Goal: Complete application form

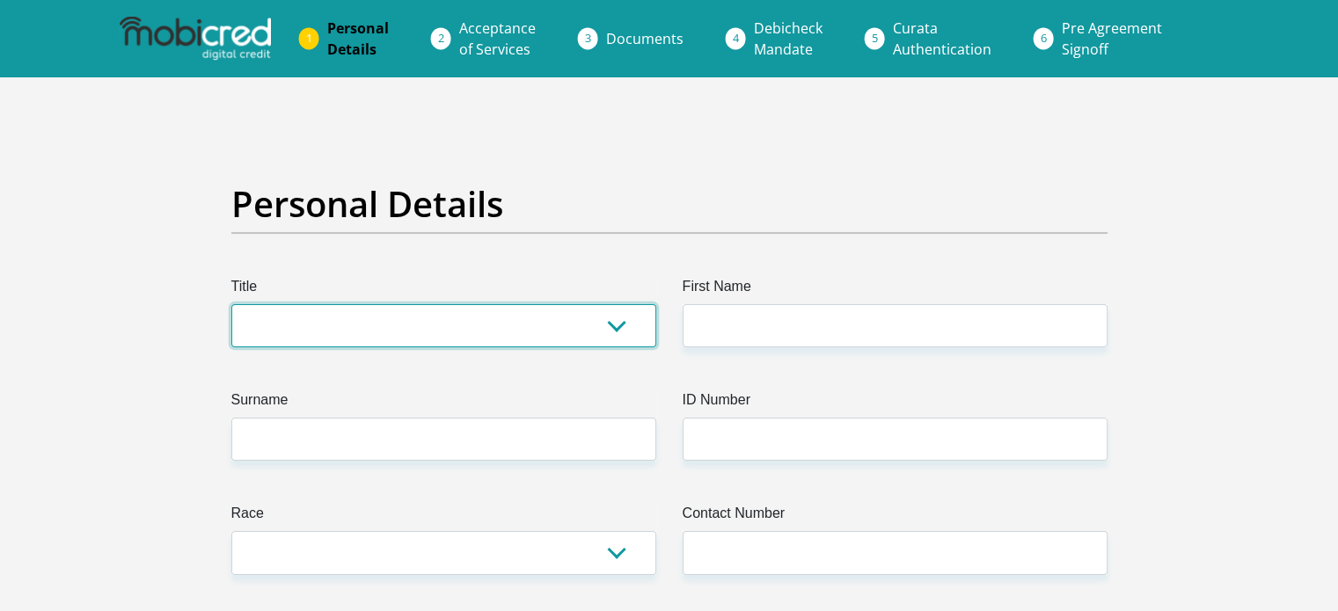
click at [330, 340] on select "Mr Ms Mrs Dr Other" at bounding box center [443, 325] width 425 height 43
select select "Ms"
click at [231, 304] on select "Mr Ms Mrs Dr Other" at bounding box center [443, 325] width 425 height 43
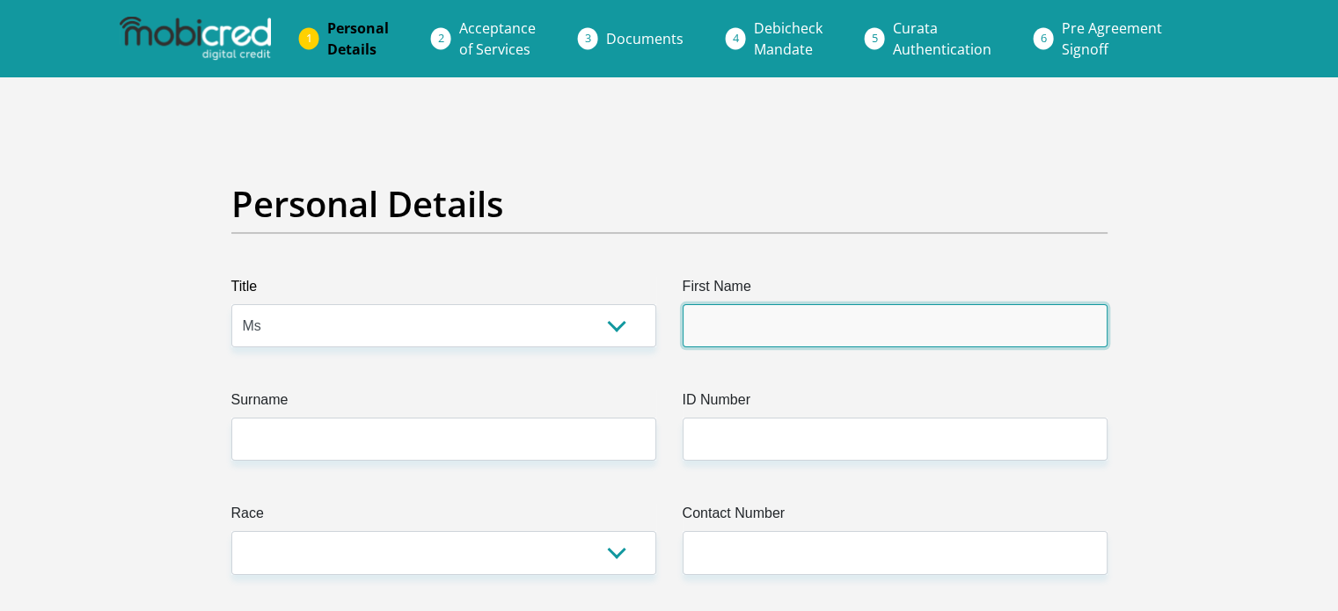
click at [789, 320] on input "First Name" at bounding box center [895, 325] width 425 height 43
type input "ChristiJay"
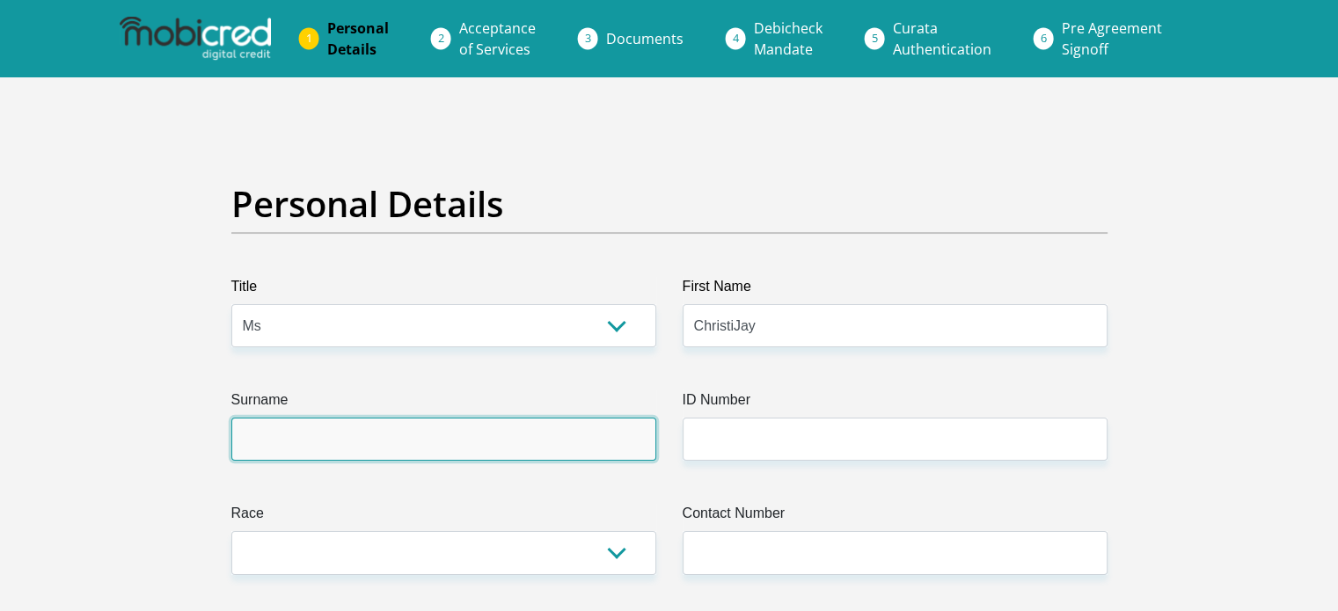
click at [414, 449] on input "Surname" at bounding box center [443, 439] width 425 height 43
type input "Engelbrecht"
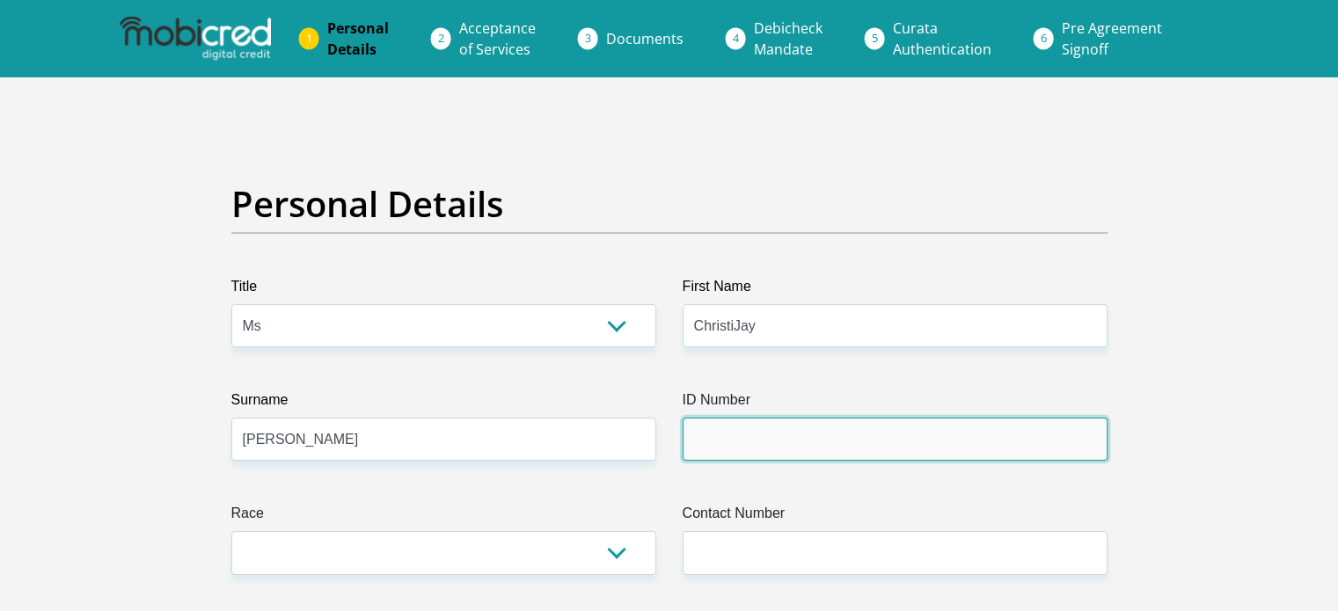
click at [880, 434] on input "ID Number" at bounding box center [895, 439] width 425 height 43
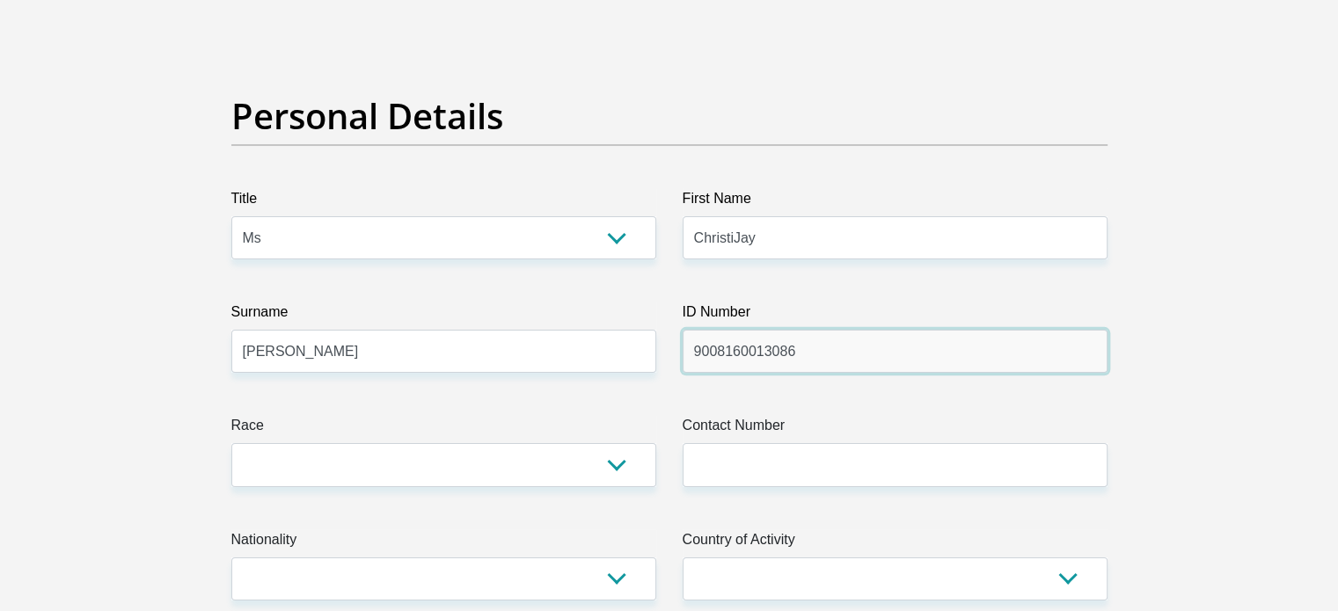
type input "9008160013086"
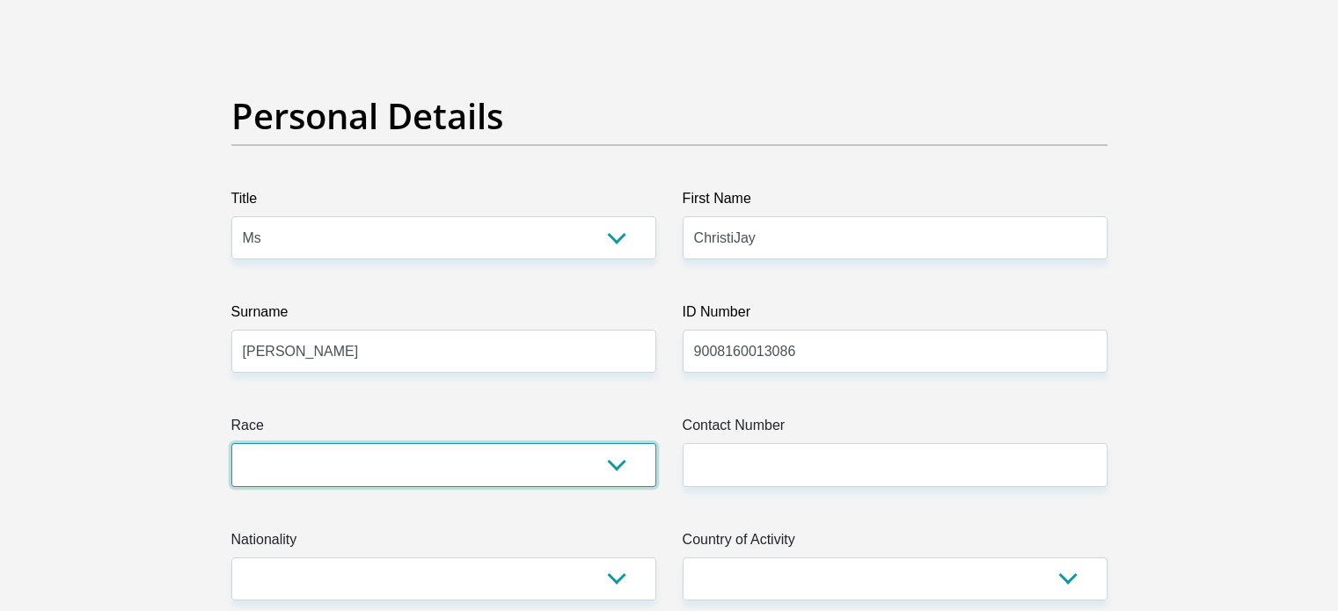
click at [337, 471] on select "Black Coloured Indian White Other" at bounding box center [443, 464] width 425 height 43
select select "4"
click at [231, 443] on select "Black Coloured Indian White Other" at bounding box center [443, 464] width 425 height 43
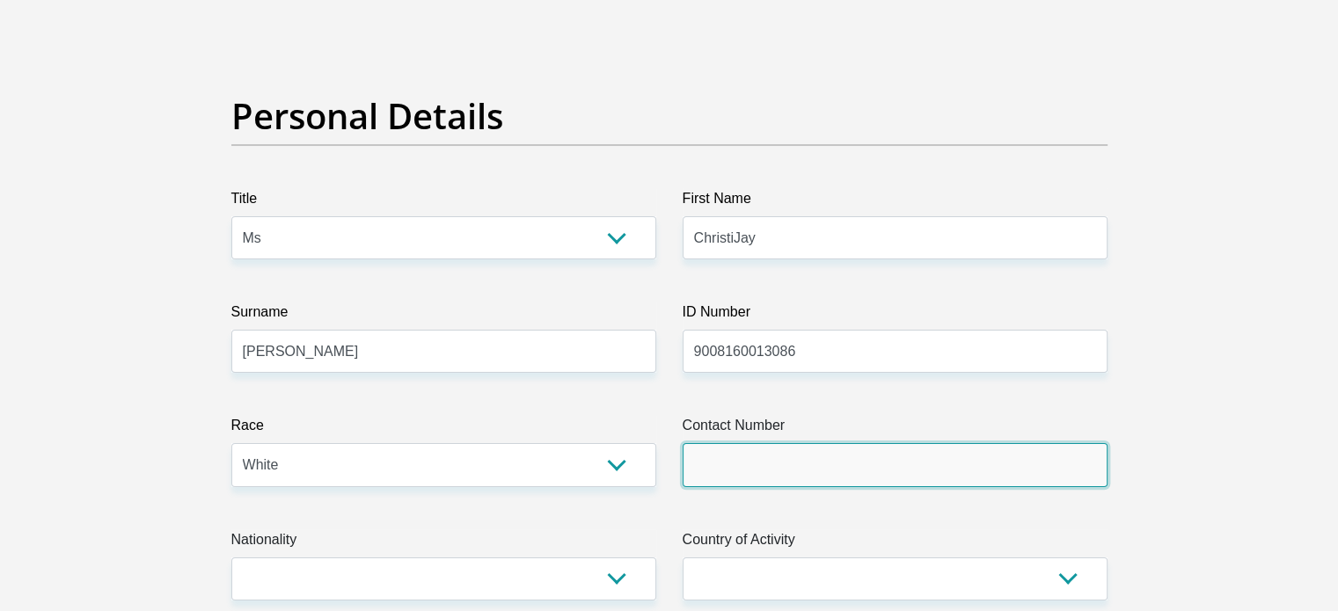
click at [755, 471] on input "Contact Number" at bounding box center [895, 464] width 425 height 43
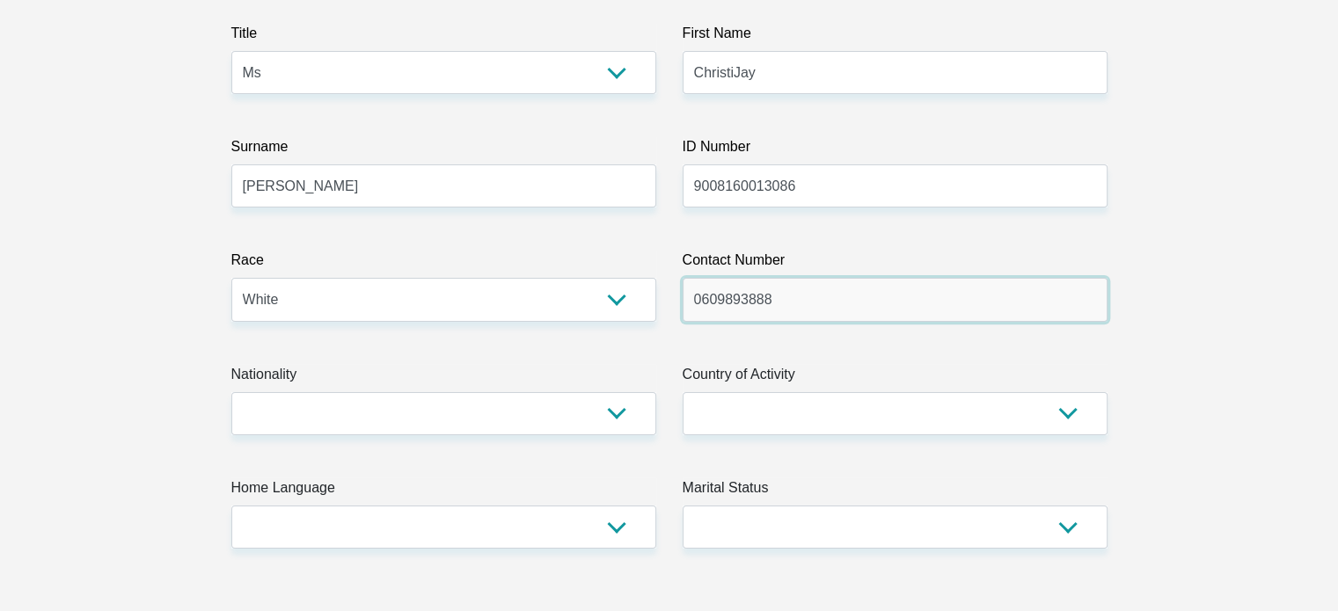
scroll to position [264, 0]
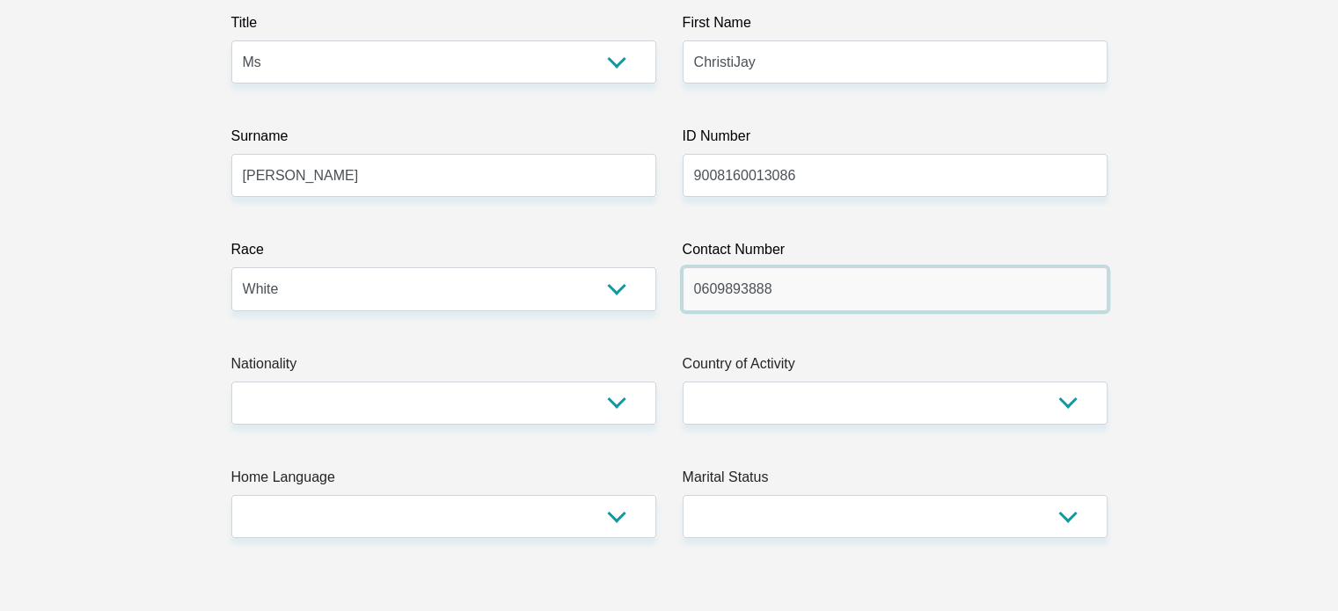
type input "0609893888"
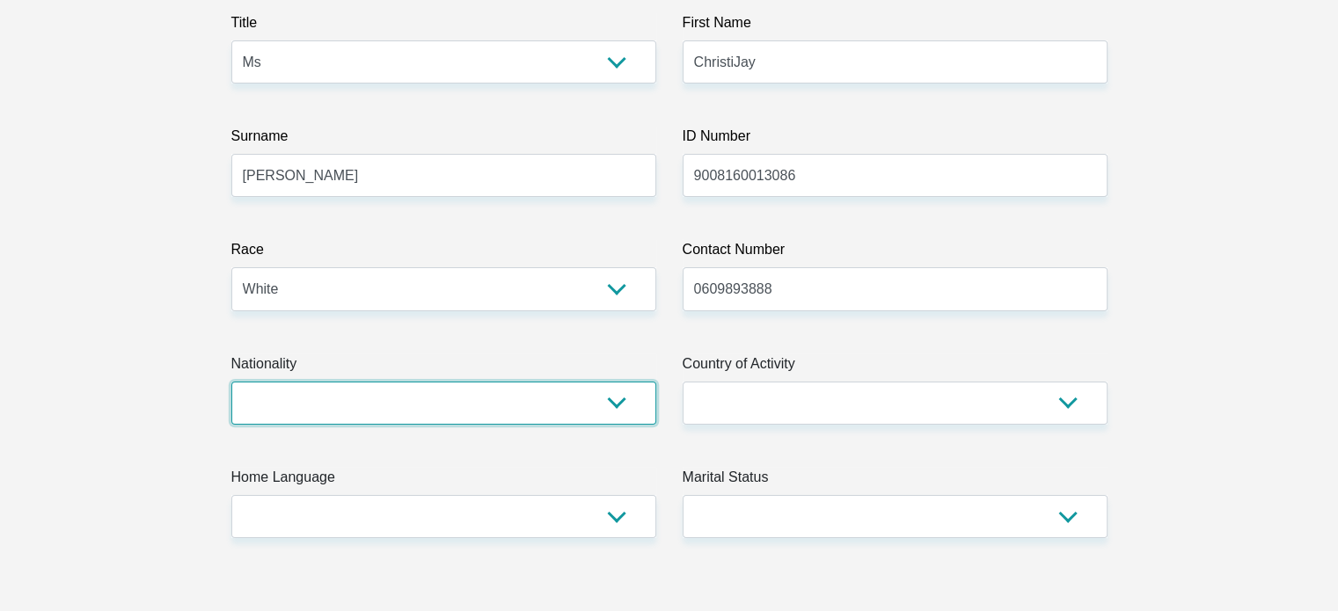
click at [610, 398] on select "South Africa Afghanistan Aland Islands Albania Algeria America Samoa American V…" at bounding box center [443, 403] width 425 height 43
select select "ZAF"
click at [231, 382] on select "South Africa Afghanistan Aland Islands Albania Algeria America Samoa American V…" at bounding box center [443, 403] width 425 height 43
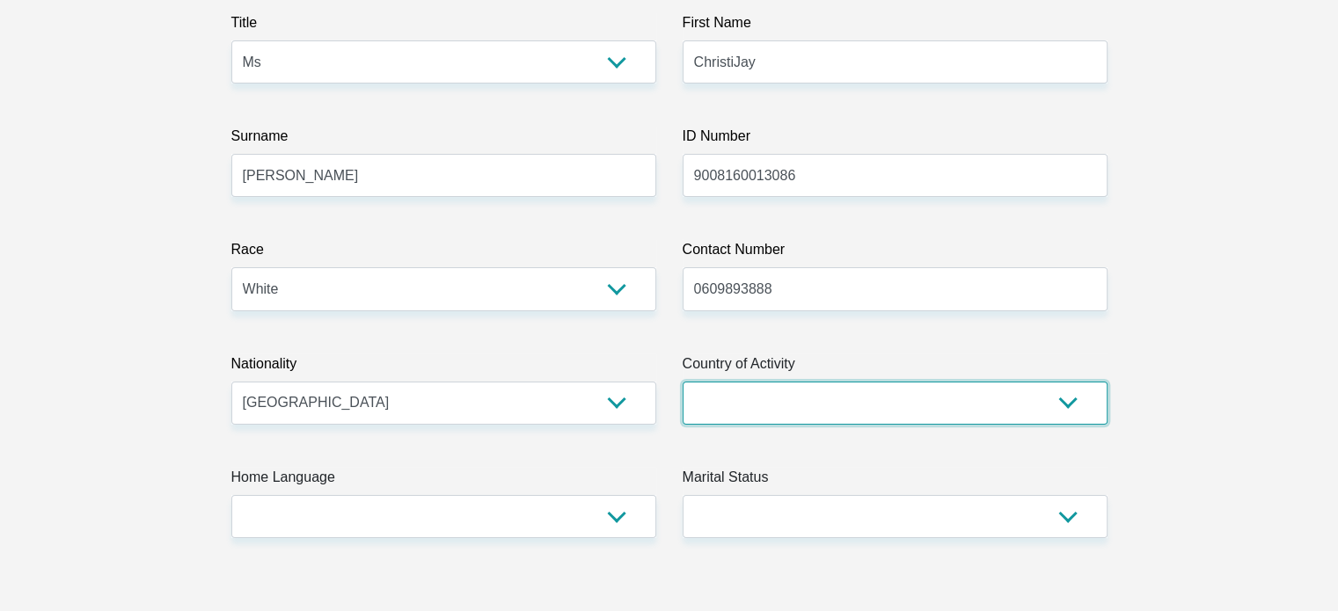
click at [741, 397] on select "South Africa Afghanistan Aland Islands Albania Algeria America Samoa American V…" at bounding box center [895, 403] width 425 height 43
select select "ZAF"
click at [683, 382] on select "South Africa Afghanistan Aland Islands Albania Algeria America Samoa American V…" at bounding box center [895, 403] width 425 height 43
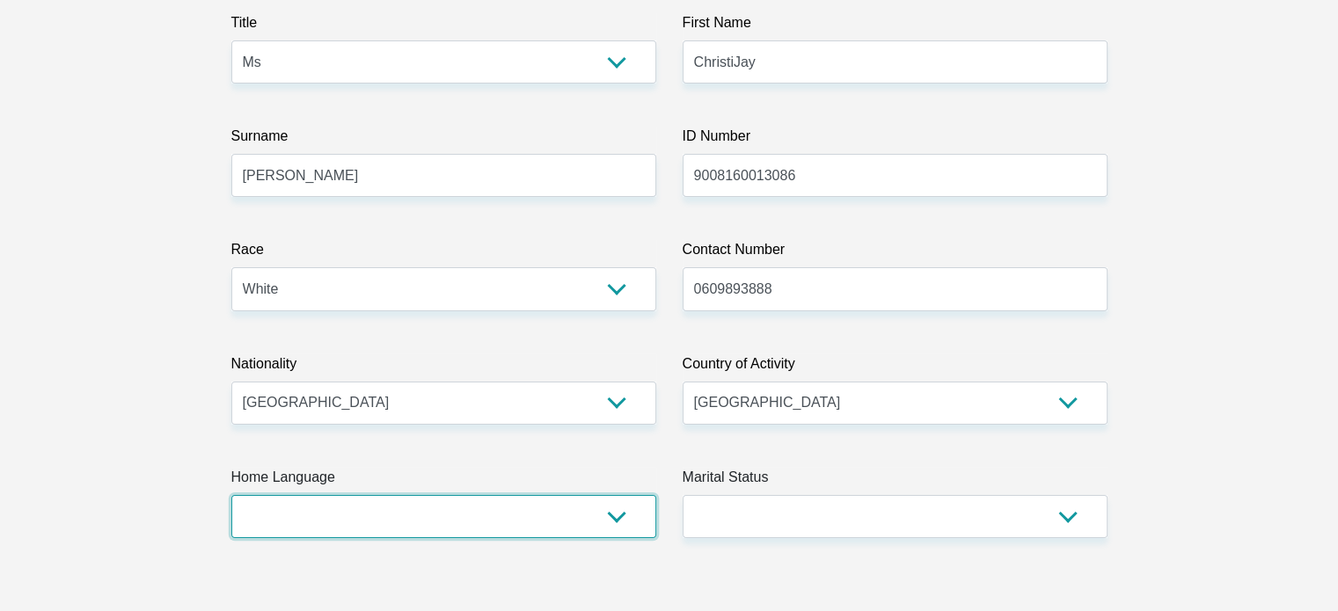
click at [404, 516] on select "Afrikaans English Sepedi South Ndebele Southern Sotho Swati Tsonga Tswana Venda…" at bounding box center [443, 516] width 425 height 43
select select "afr"
click at [231, 495] on select "Afrikaans English Sepedi South Ndebele Southern Sotho Swati Tsonga Tswana Venda…" at bounding box center [443, 516] width 425 height 43
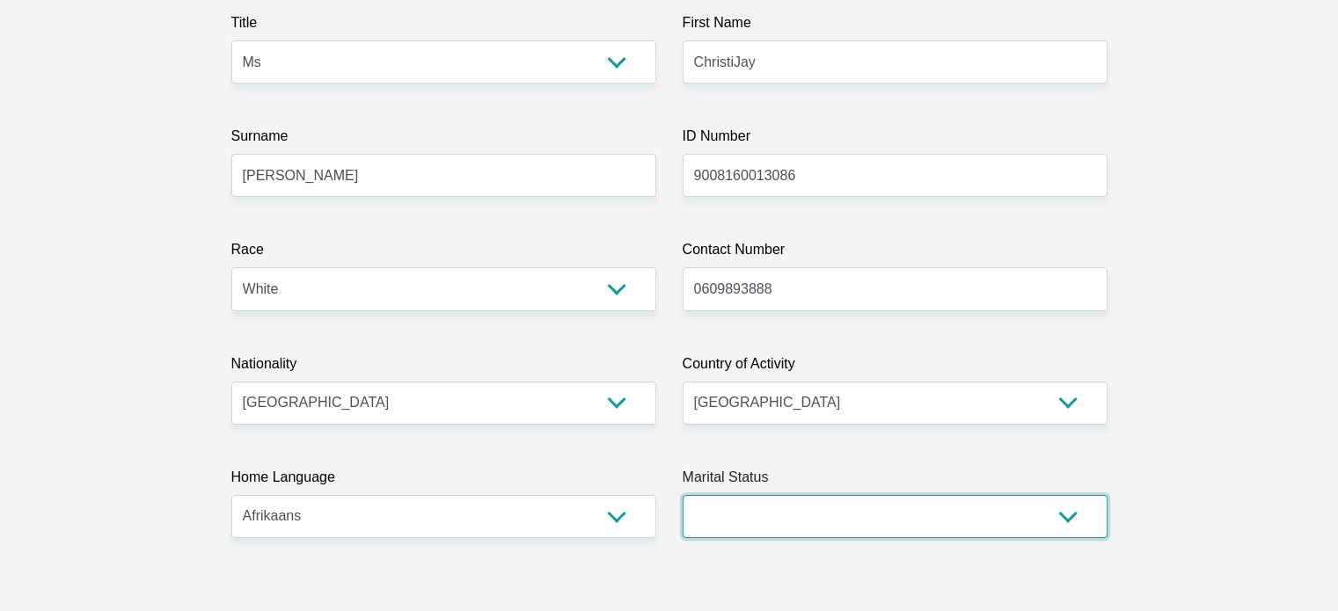
click at [759, 529] on select "Married ANC Single Divorced Widowed Married COP or Customary Law" at bounding box center [895, 516] width 425 height 43
select select "2"
click at [683, 495] on select "Married ANC Single Divorced Widowed Married COP or Customary Law" at bounding box center [895, 516] width 425 height 43
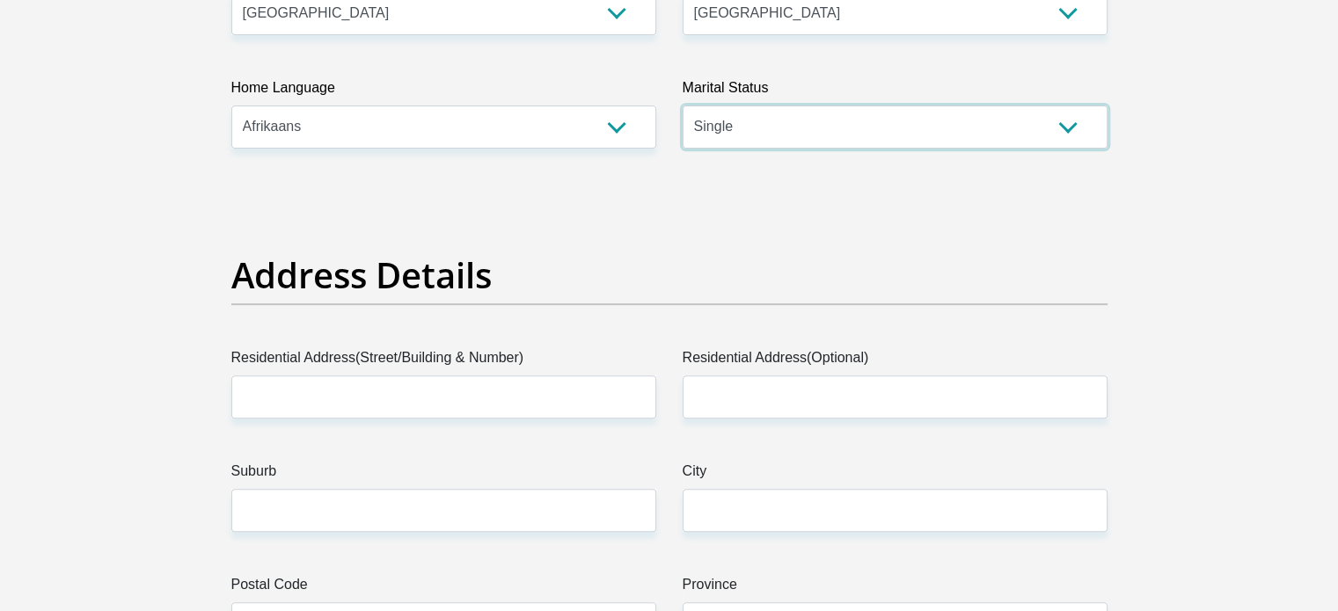
scroll to position [704, 0]
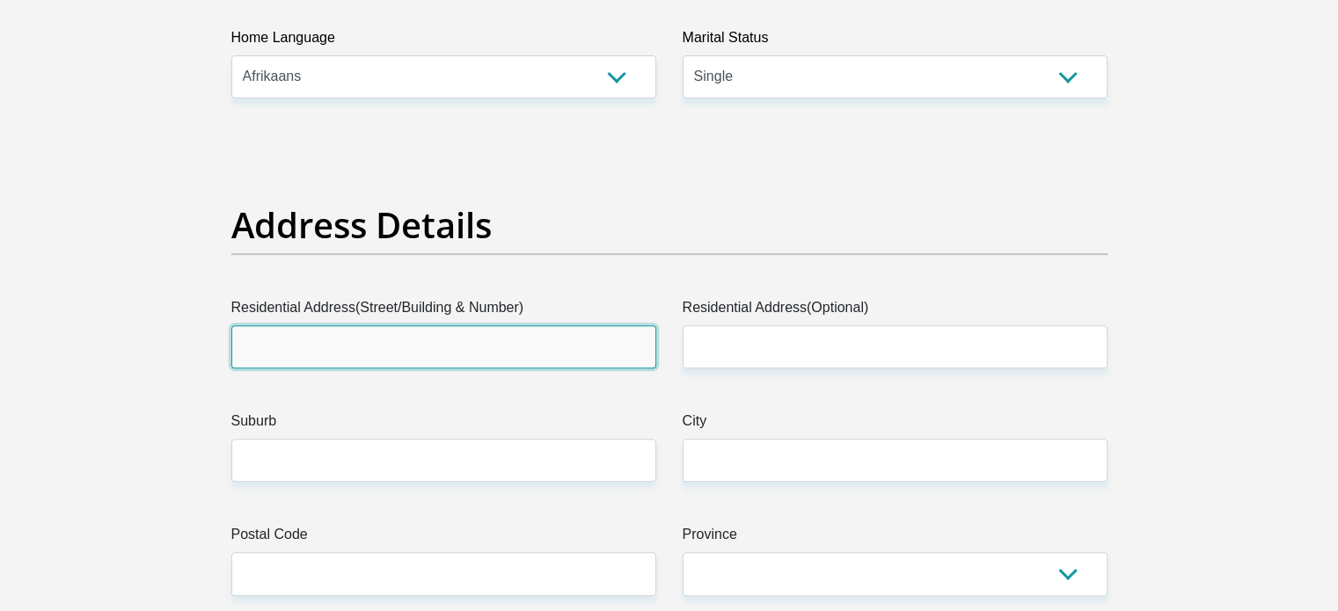
click at [467, 344] on input "Residential Address(Street/Building & Number)" at bounding box center [443, 346] width 425 height 43
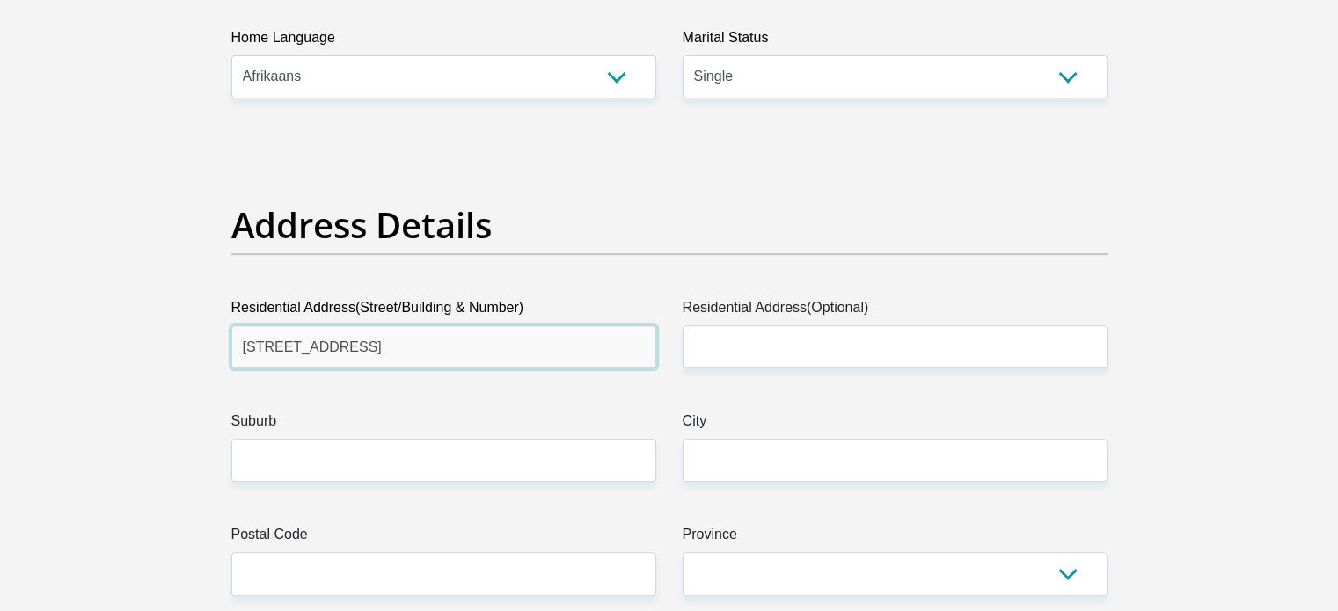
type input "16 6Th street"
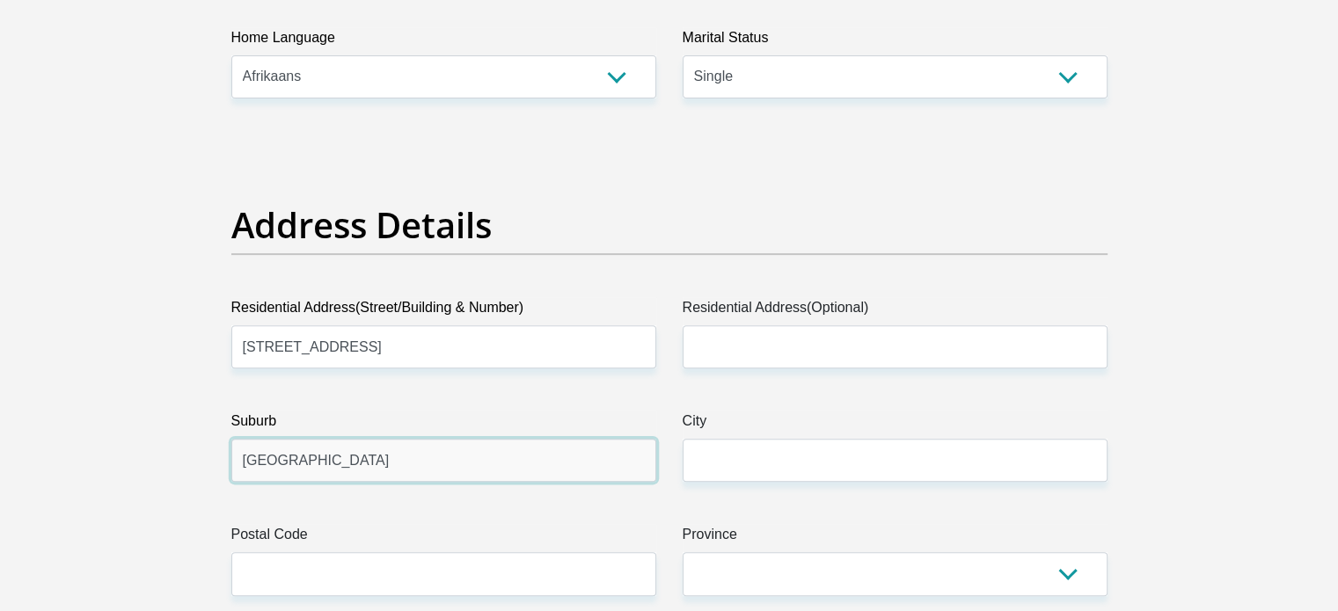
type input "Krugersdorp North"
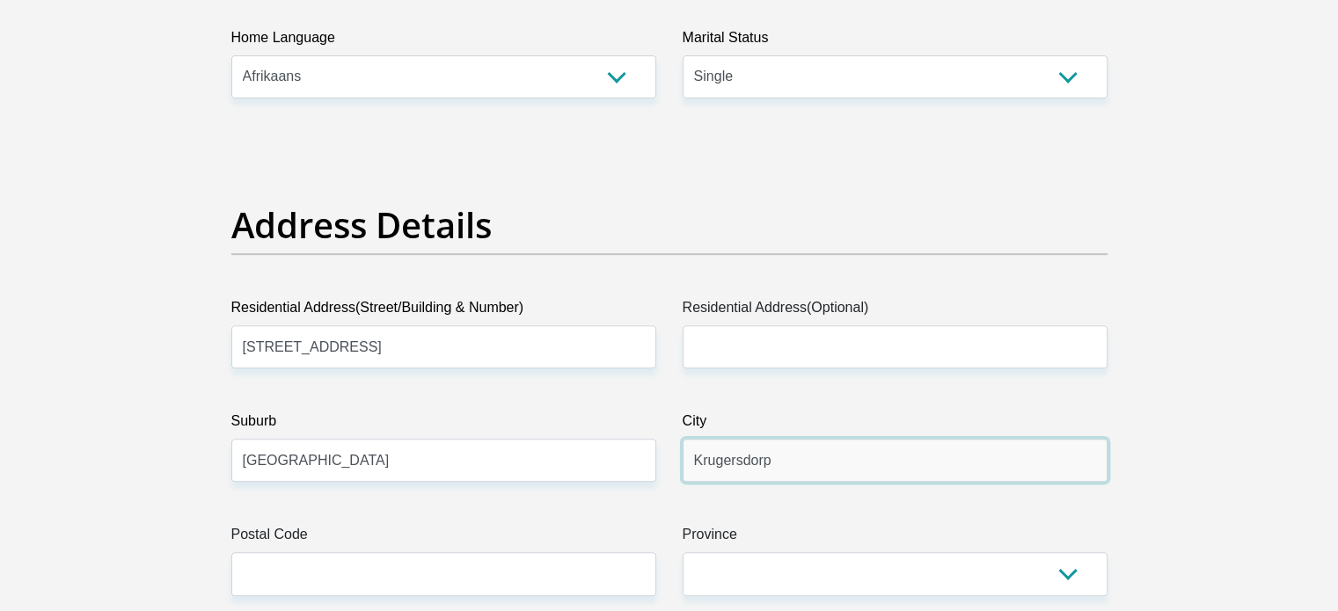
type input "Krugersdorp"
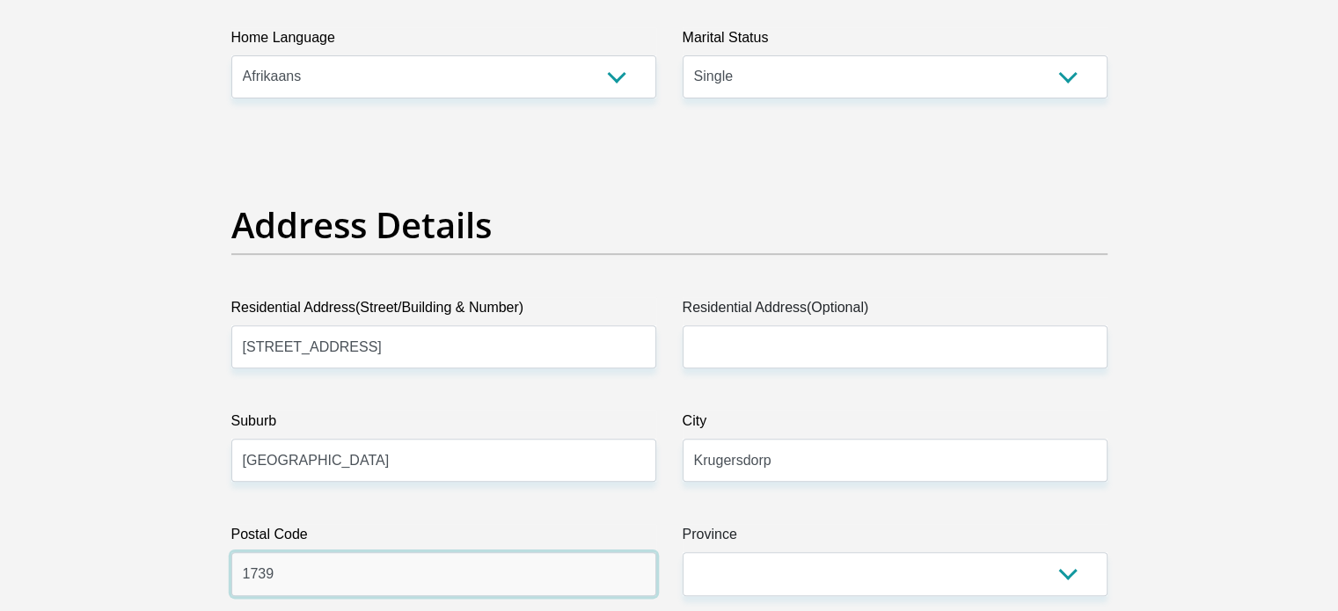
type input "1739"
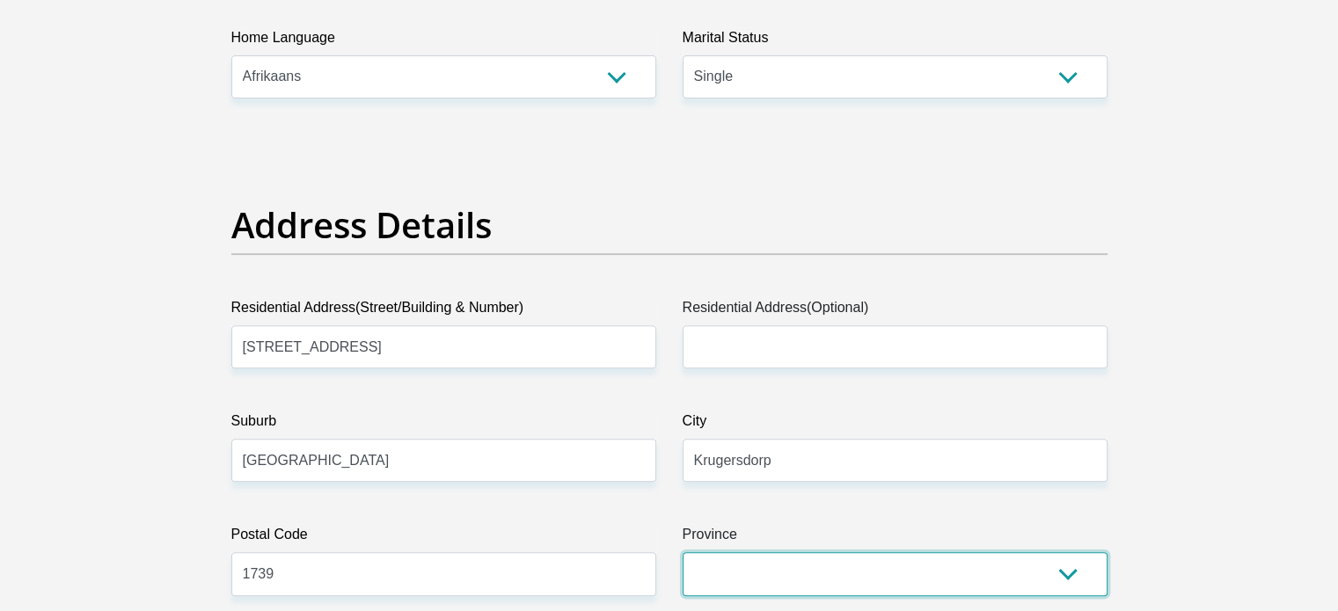
select select "Gauteng"
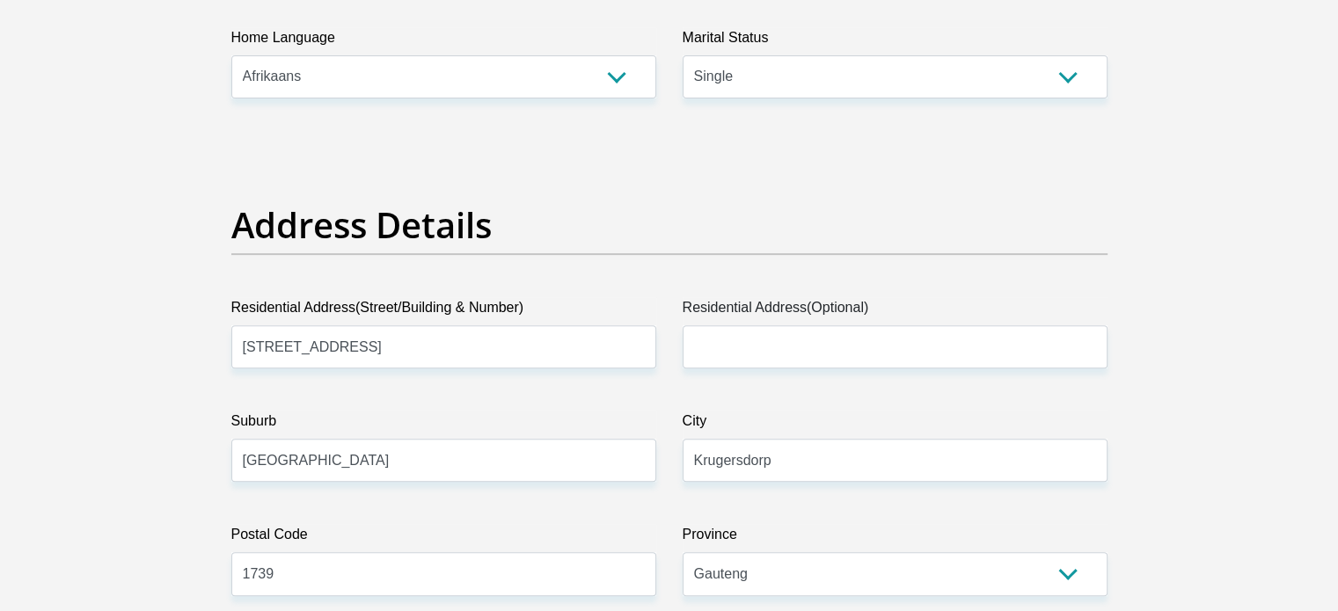
scroll to position [1084, 0]
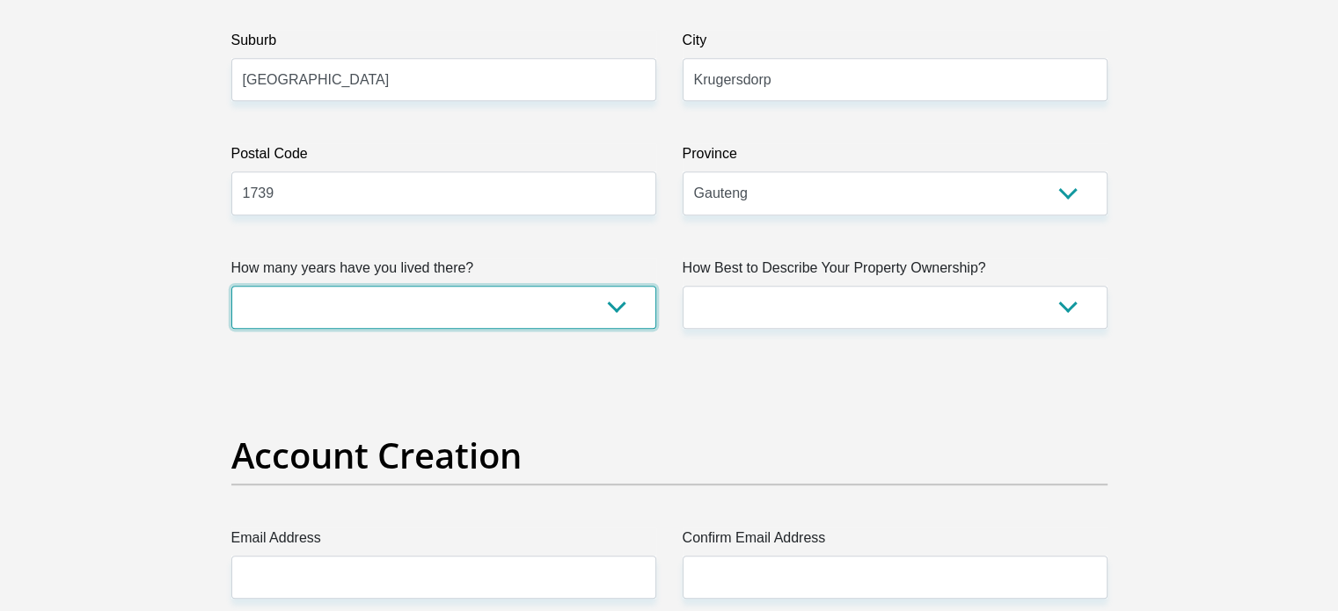
click at [368, 322] on select "less than 1 year 1-3 years 3-5 years 5+ years" at bounding box center [443, 307] width 425 height 43
select select "4"
click at [231, 286] on select "less than 1 year 1-3 years 3-5 years 5+ years" at bounding box center [443, 307] width 425 height 43
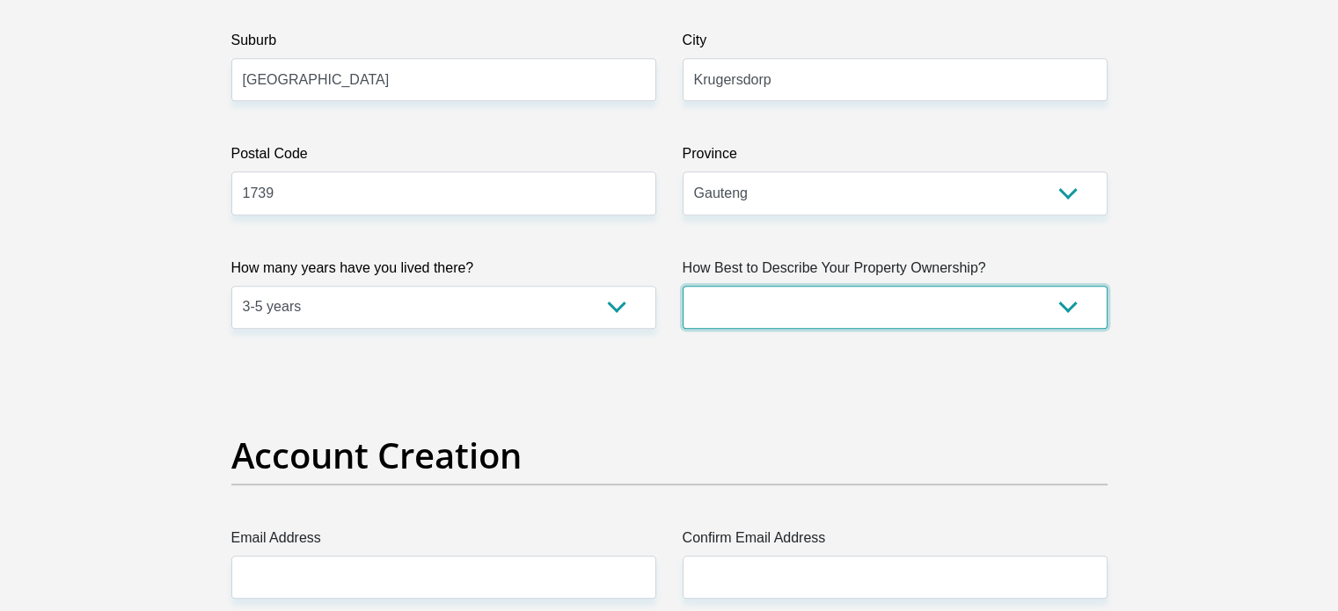
click at [1018, 298] on select "Owned Rented Family Owned Company Dwelling" at bounding box center [895, 307] width 425 height 43
select select "Rented"
click at [683, 286] on select "Owned Rented Family Owned Company Dwelling" at bounding box center [895, 307] width 425 height 43
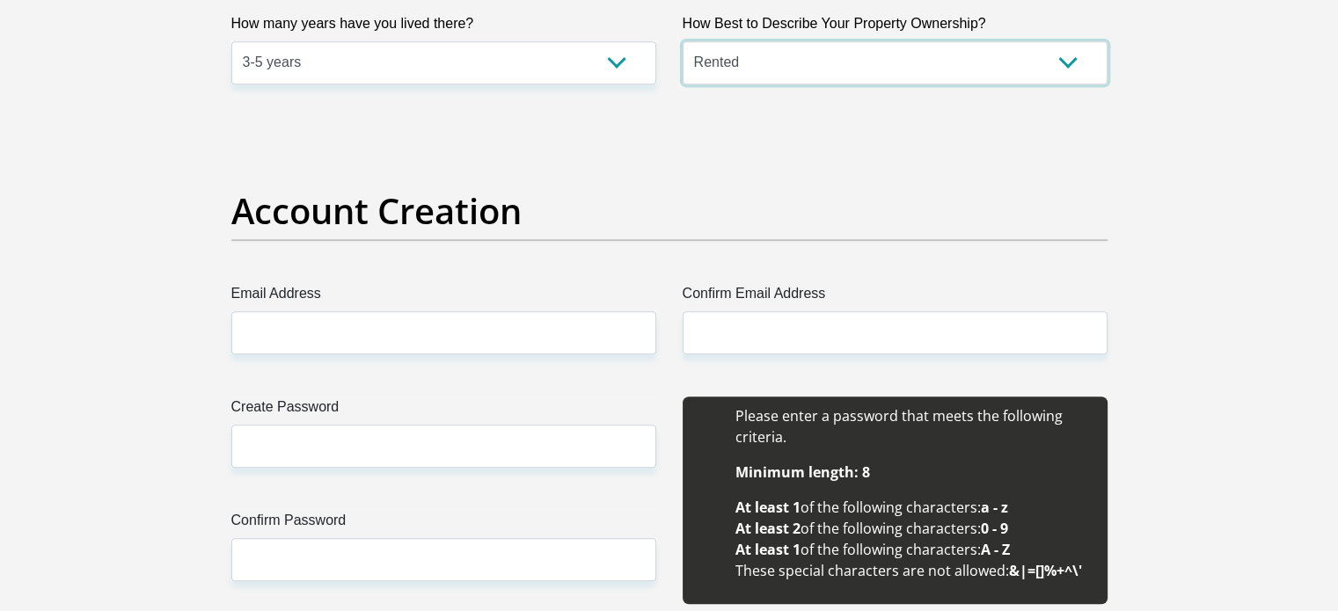
scroll to position [1436, 0]
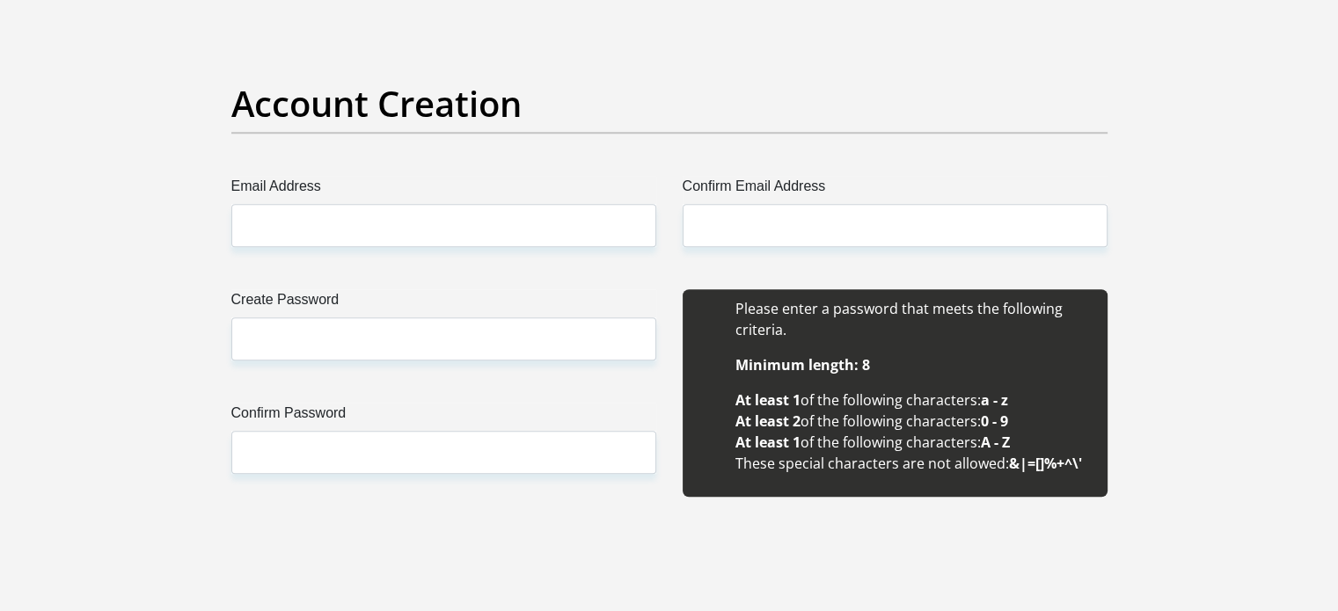
click at [296, 200] on label "Email Address" at bounding box center [443, 190] width 425 height 28
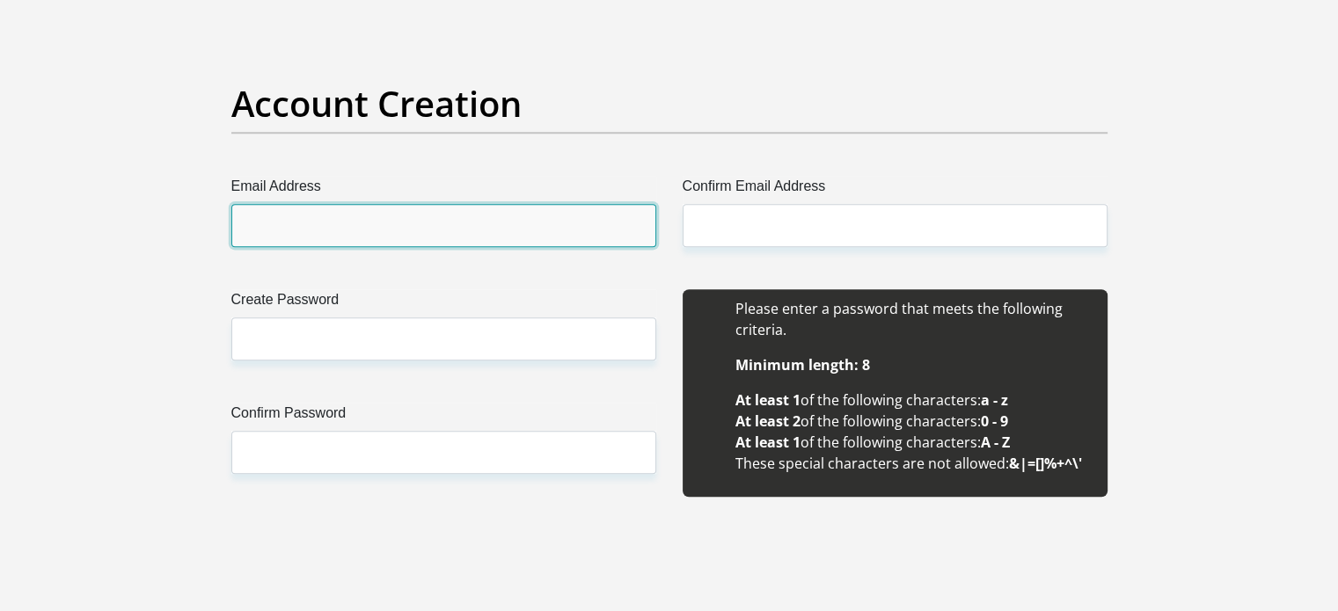
click at [296, 204] on input "Email Address" at bounding box center [443, 225] width 425 height 43
type input "christi.engelbrecht@gmail.com"
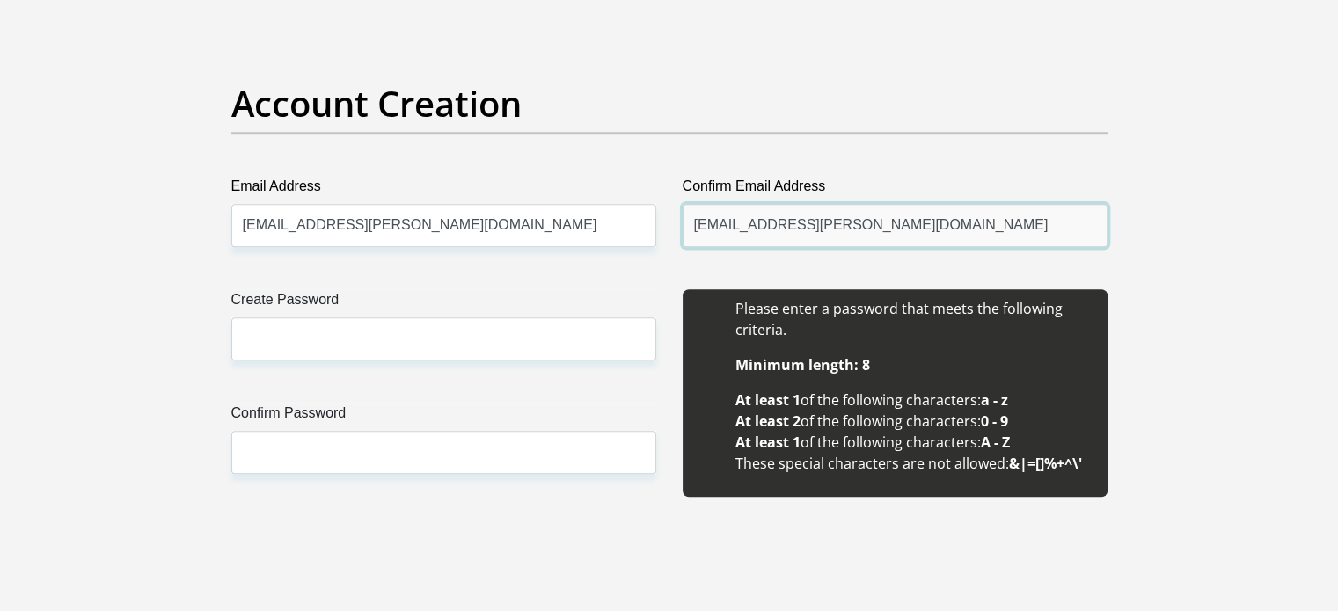
type input "christi.engelbrecht@gmail.com"
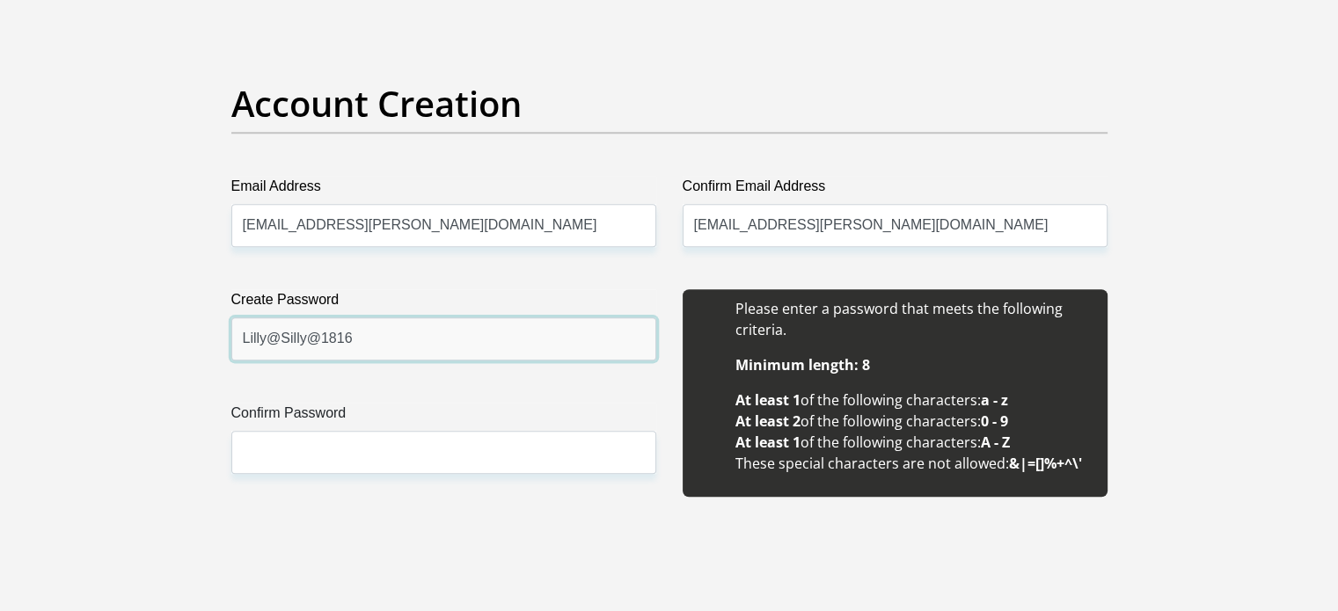
type input "Lilly@Silly@1816"
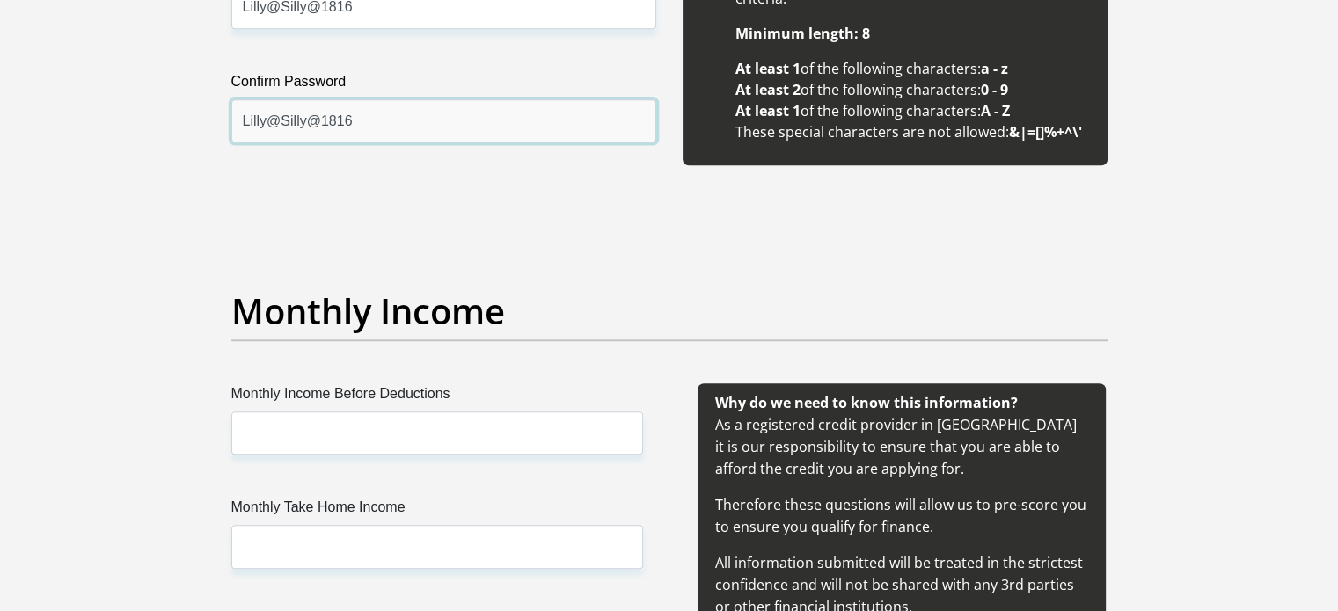
scroll to position [1876, 0]
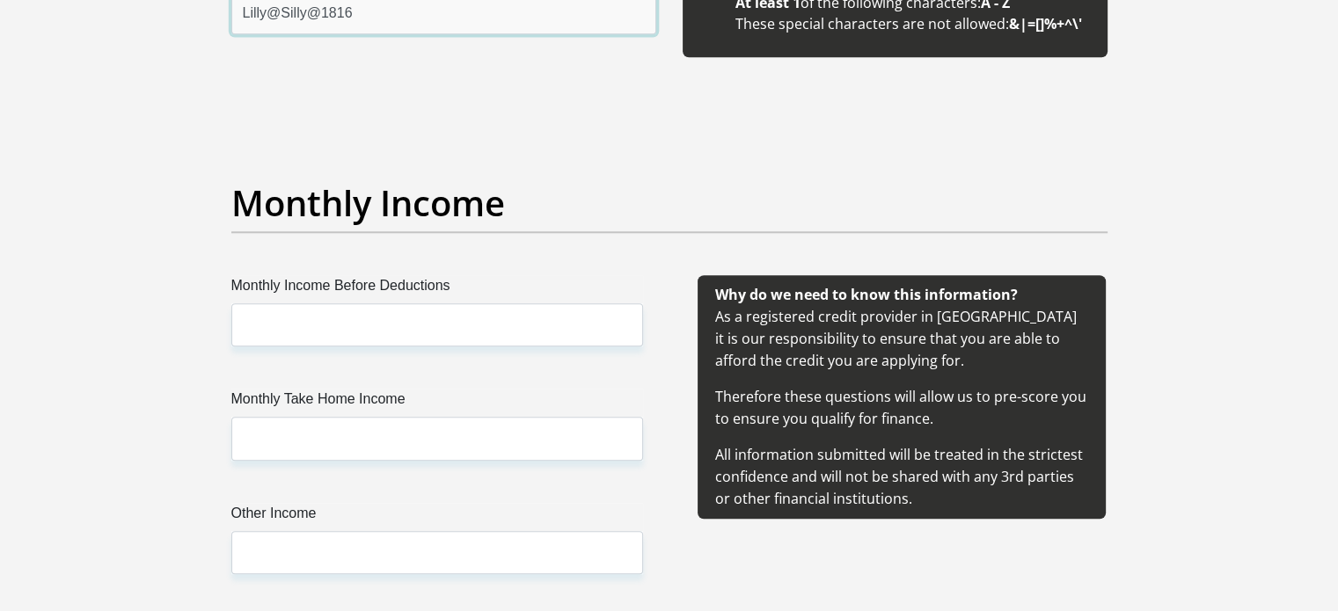
type input "Lilly@Silly@1816"
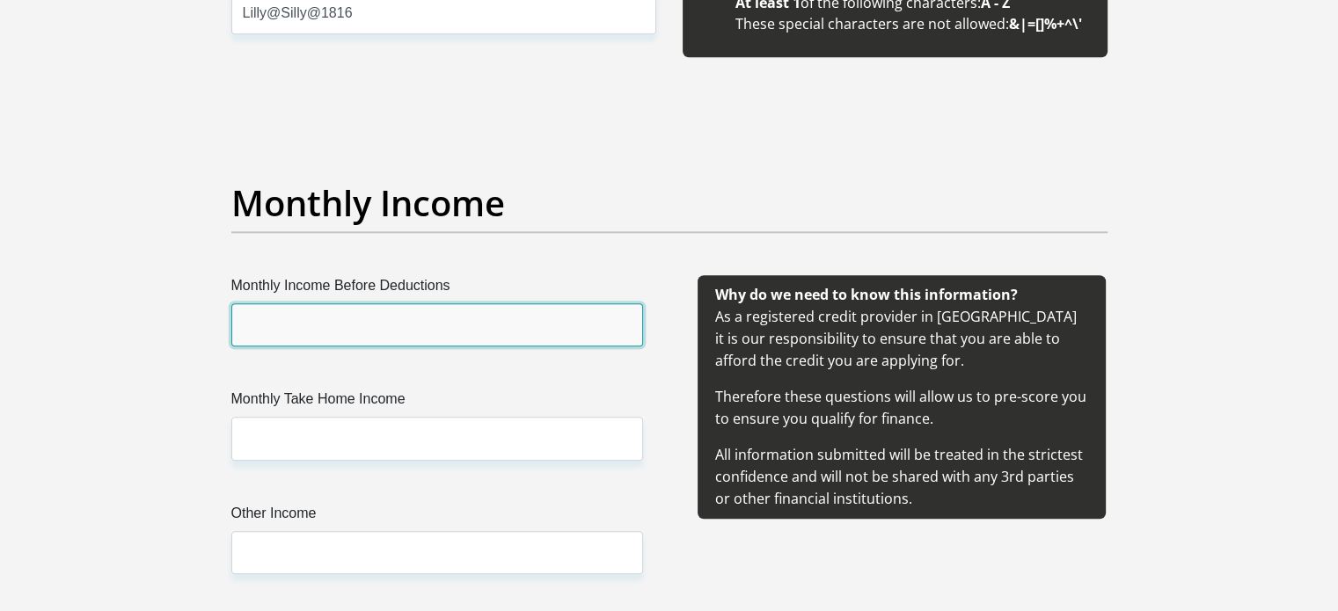
click at [409, 312] on input "Monthly Income Before Deductions" at bounding box center [437, 324] width 412 height 43
type input "37544"
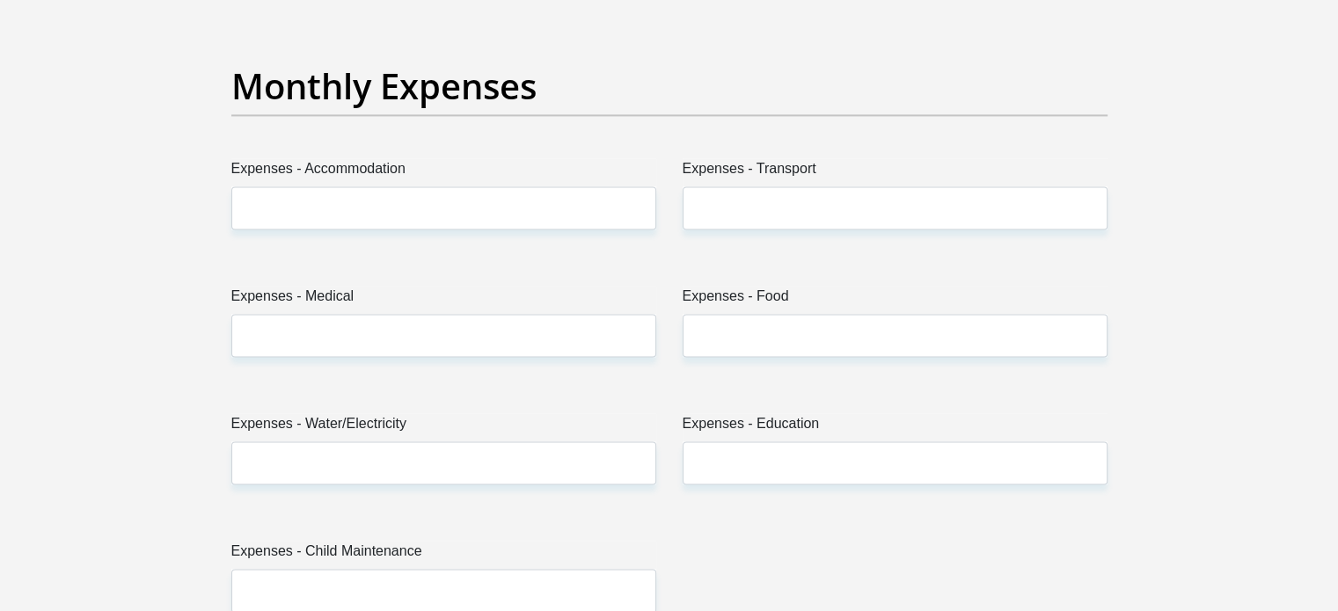
scroll to position [2492, 0]
type input "29984"
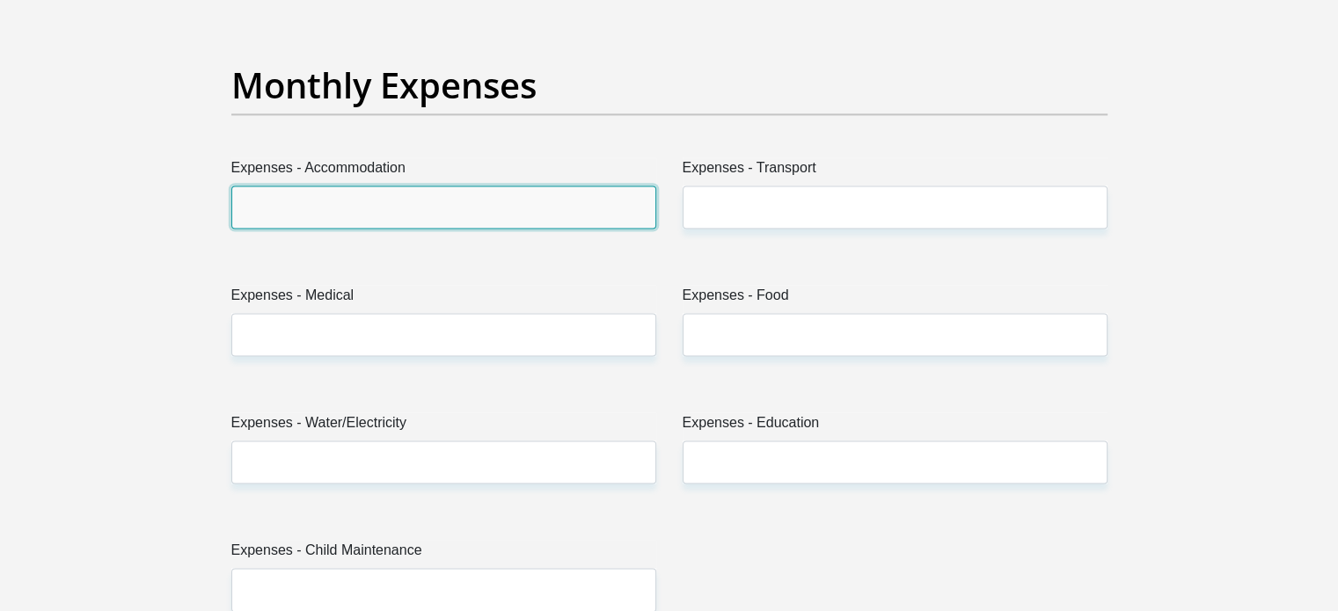
click at [283, 214] on input "Expenses - Accommodation" at bounding box center [443, 207] width 425 height 43
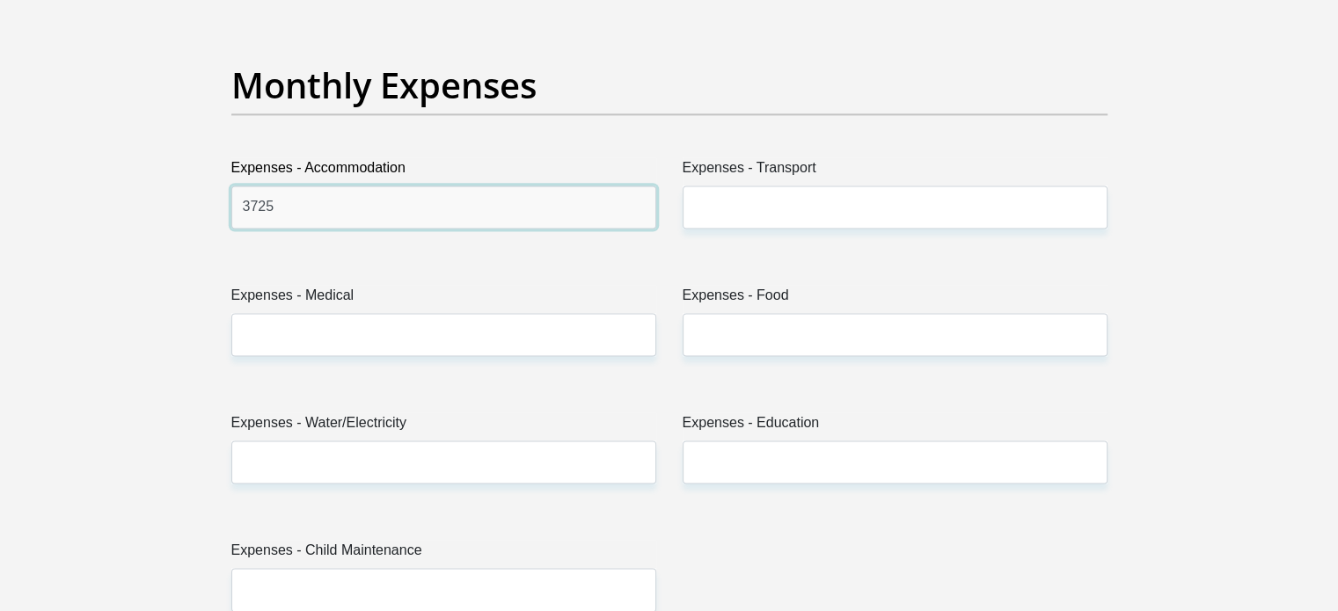
type input "3725"
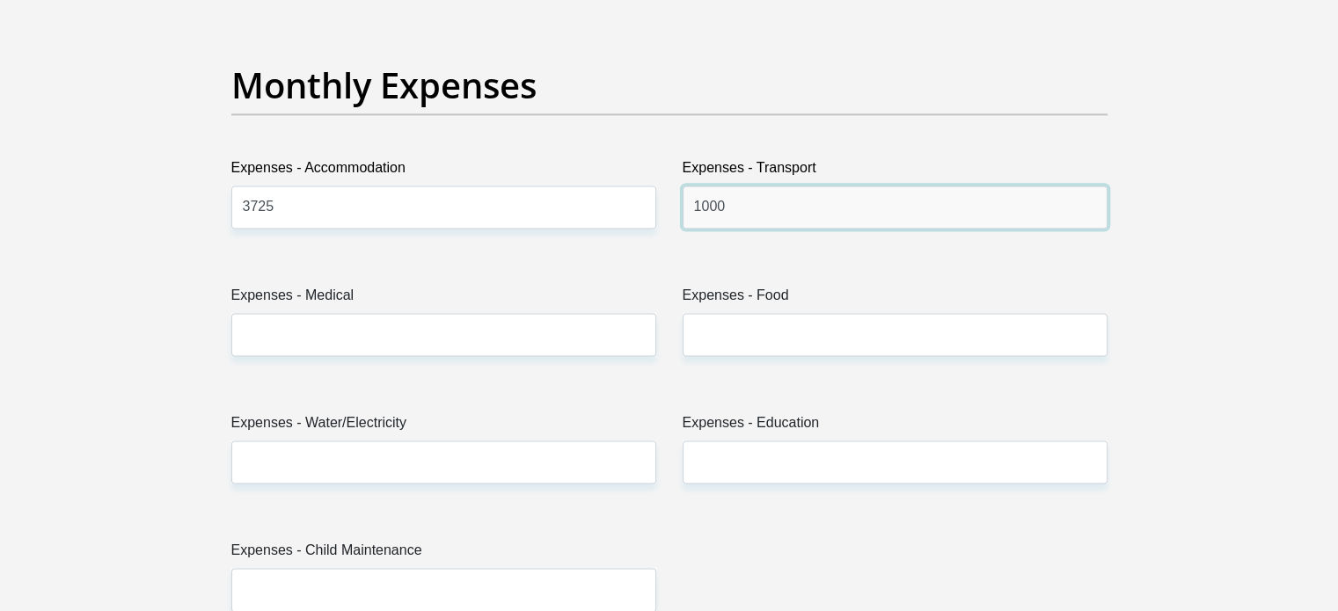
type input "1000"
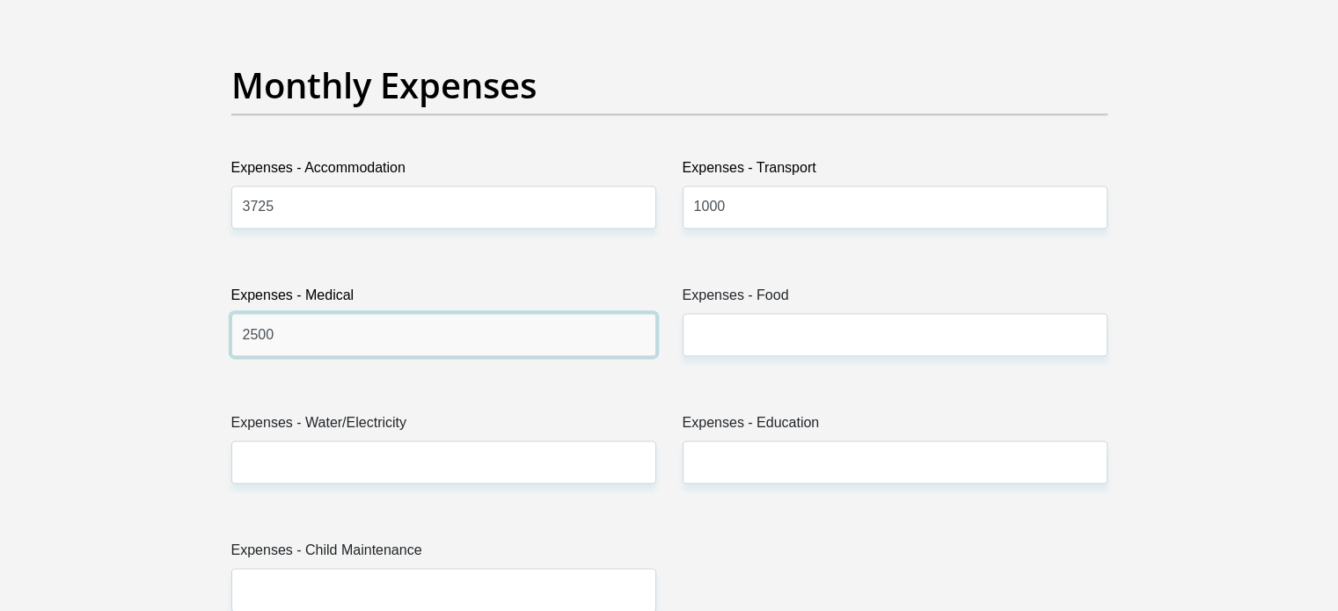
type input "2500"
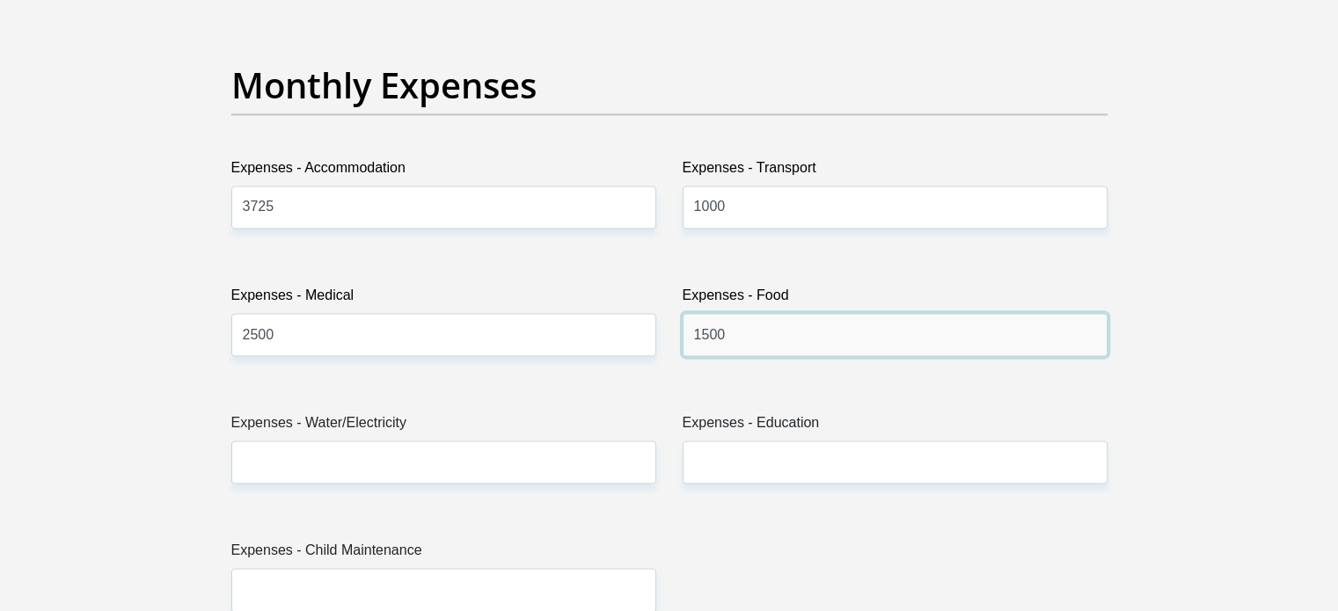
type input "1500"
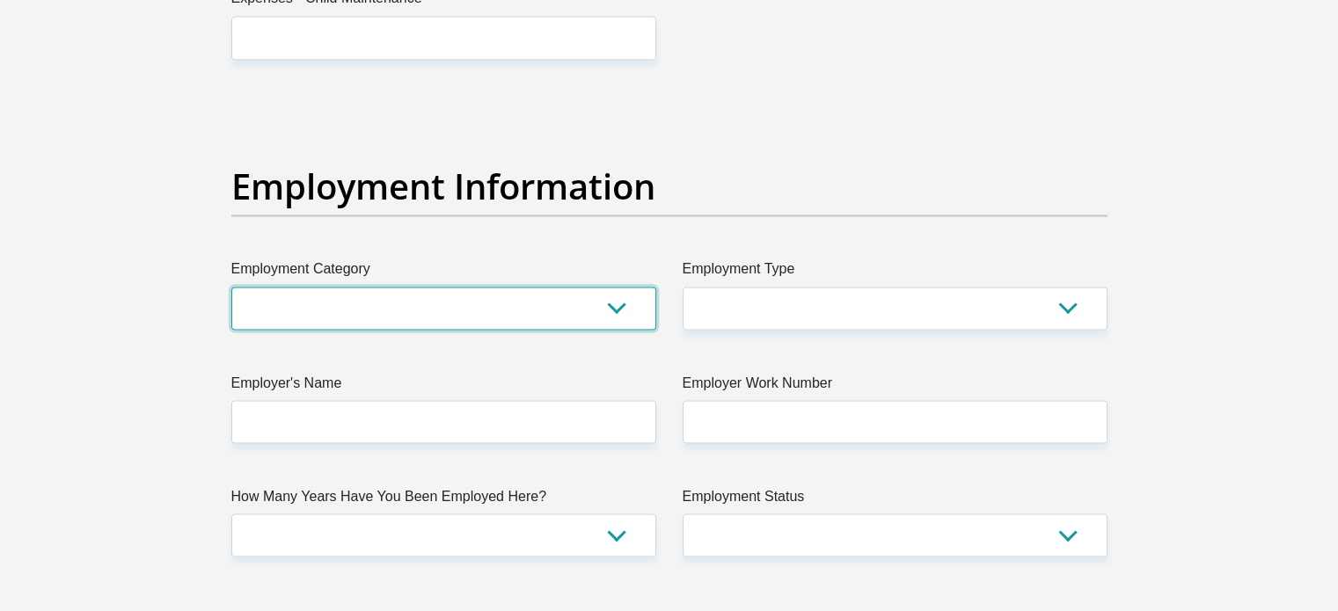
click at [299, 319] on select "AGRICULTURE ALCOHOL & TOBACCO CONSTRUCTION MATERIALS METALLURGY EQUIPMENT FOR R…" at bounding box center [443, 308] width 425 height 43
select select "28"
click at [231, 287] on select "AGRICULTURE ALCOHOL & TOBACCO CONSTRUCTION MATERIALS METALLURGY EQUIPMENT FOR R…" at bounding box center [443, 308] width 425 height 43
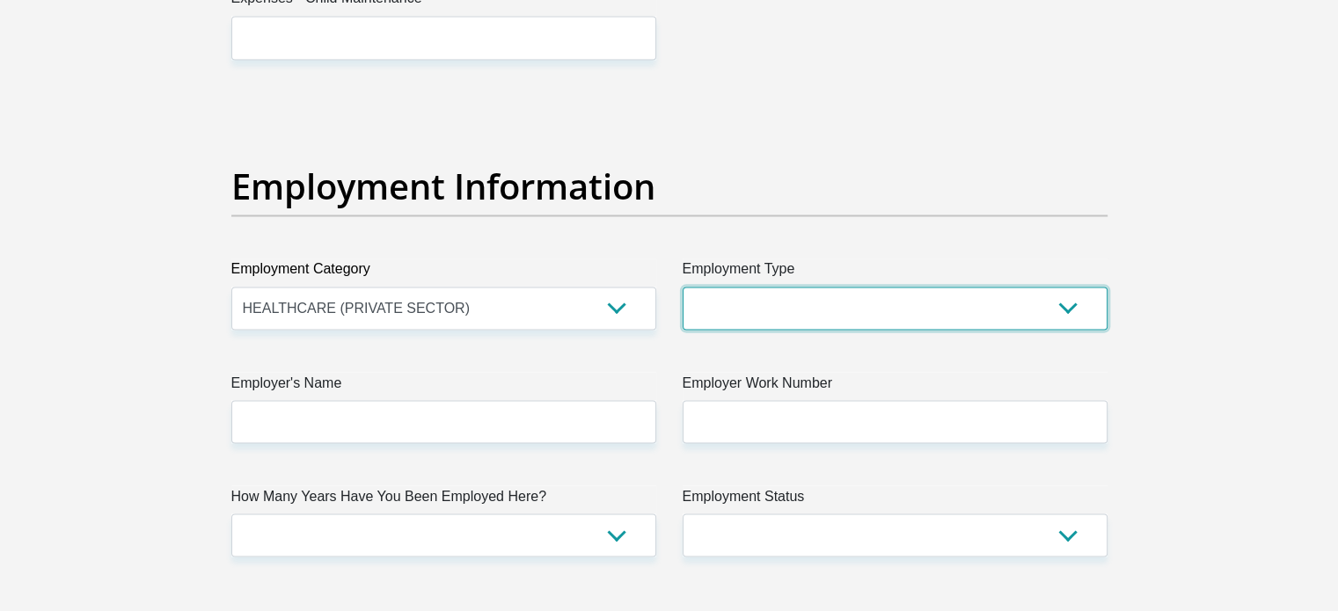
click at [715, 305] on select "College/Lecturer Craft Seller Creative Driver Executive Farmer Forces - Non Com…" at bounding box center [895, 308] width 425 height 43
select select "Office Staff/Clerk"
click at [683, 287] on select "College/Lecturer Craft Seller Creative Driver Executive Farmer Forces - Non Com…" at bounding box center [895, 308] width 425 height 43
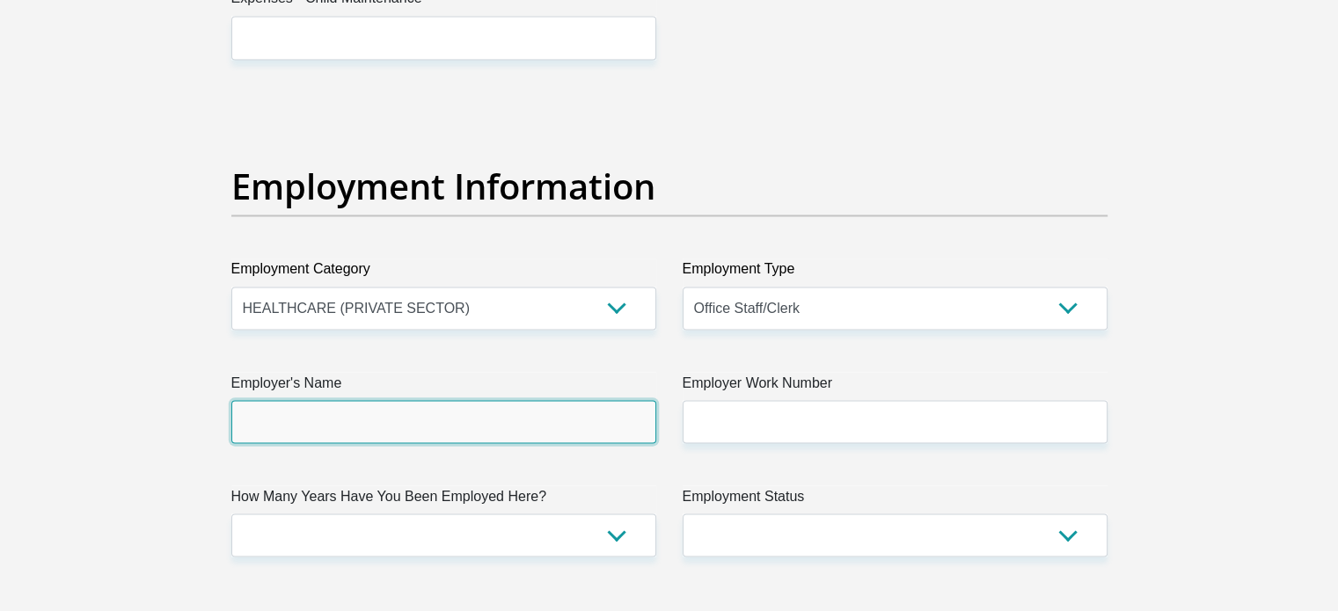
click at [302, 414] on input "Employer's Name" at bounding box center [443, 421] width 425 height 43
type input "NuAngleMedical"
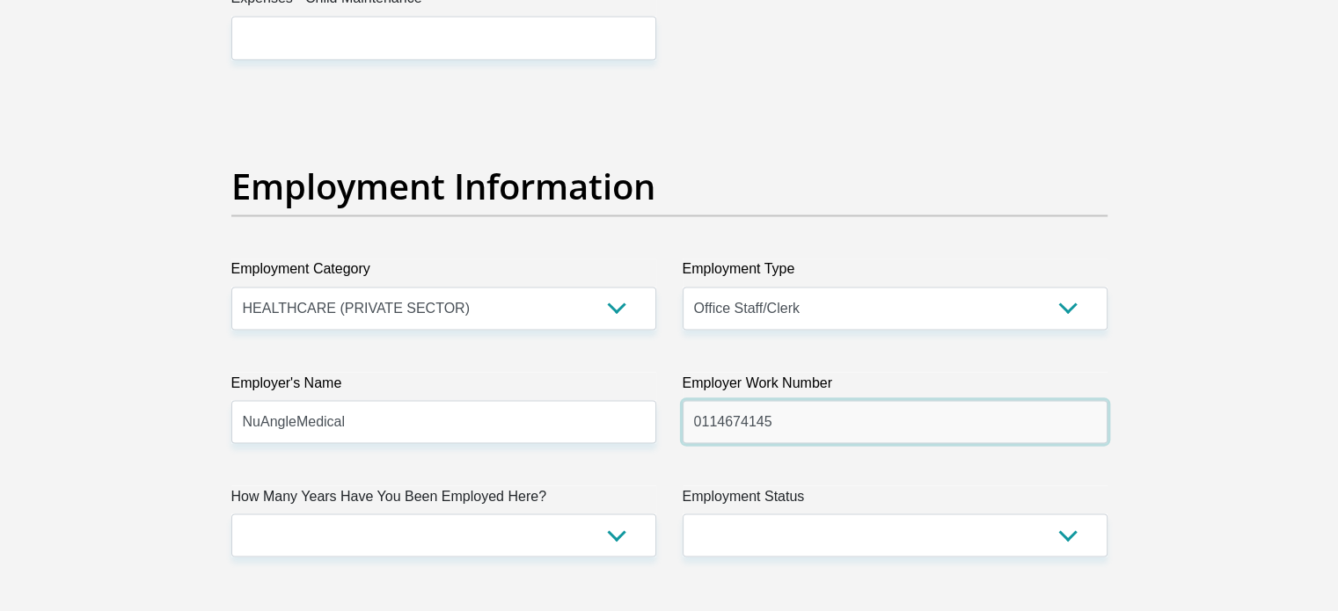
type input "0114674145"
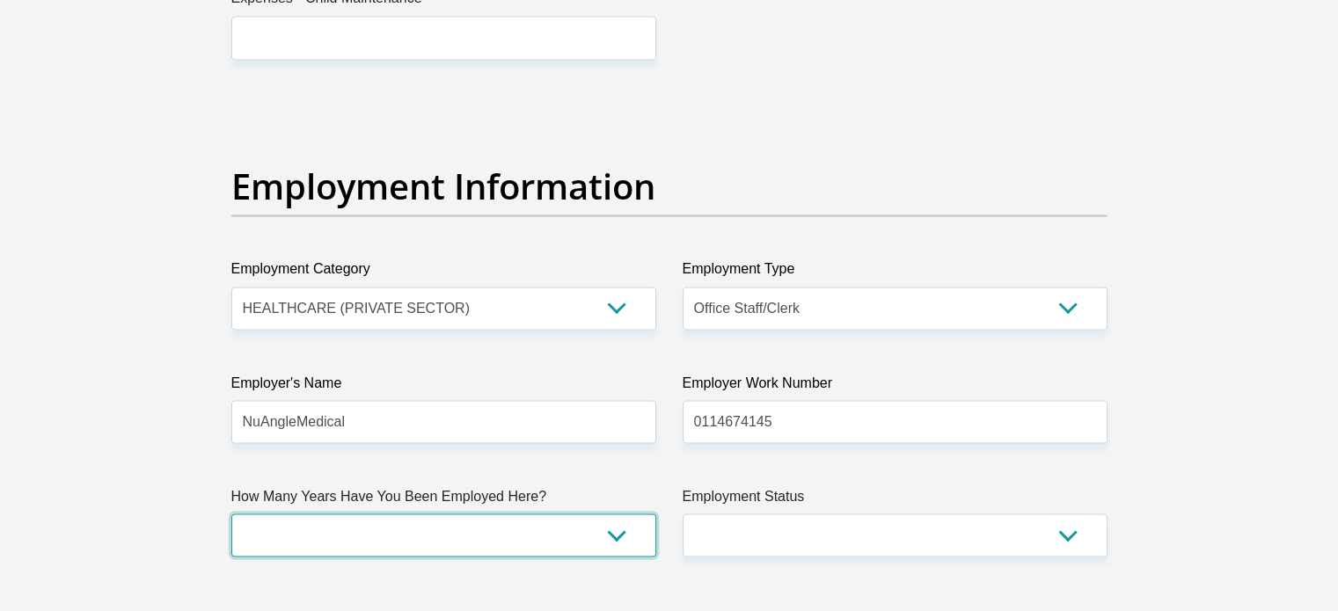
click at [481, 531] on select "less than 1 year 1-3 years 3-5 years 5+ years" at bounding box center [443, 535] width 425 height 43
select select "24"
click at [231, 514] on select "less than 1 year 1-3 years 3-5 years 5+ years" at bounding box center [443, 535] width 425 height 43
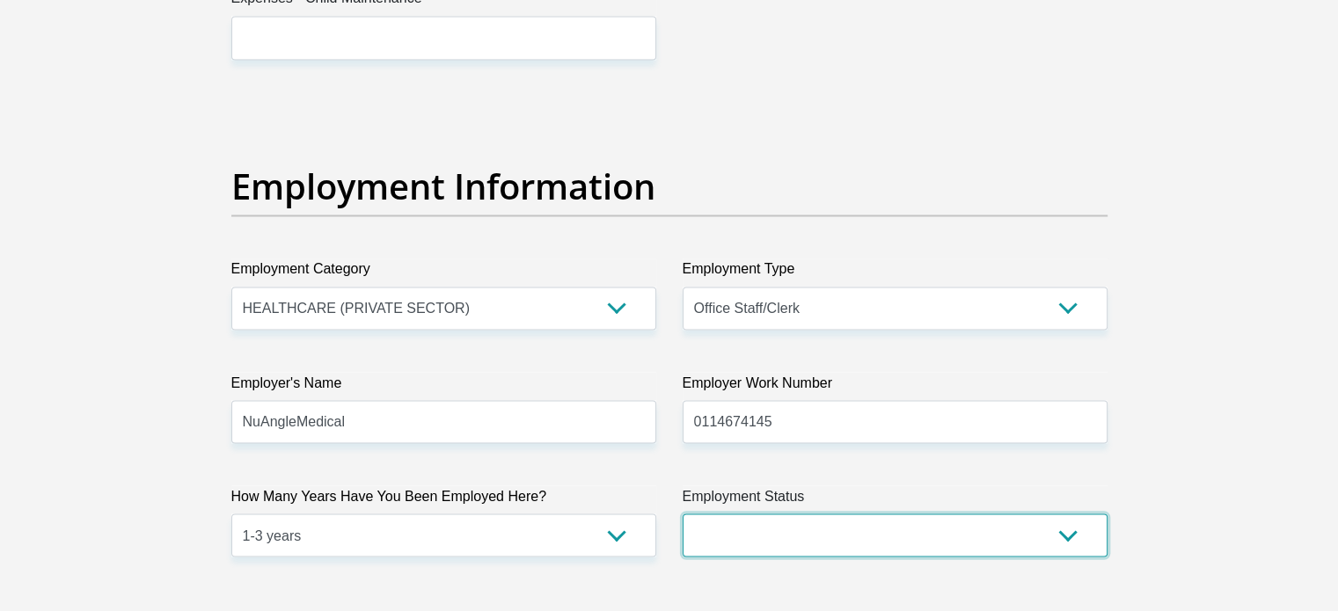
click at [893, 545] on select "Permanent/Full-time Part-time/Casual Contract Worker Self-Employed Housewife Re…" at bounding box center [895, 535] width 425 height 43
select select "1"
click at [683, 514] on select "Permanent/Full-time Part-time/Casual Contract Worker Self-Employed Housewife Re…" at bounding box center [895, 535] width 425 height 43
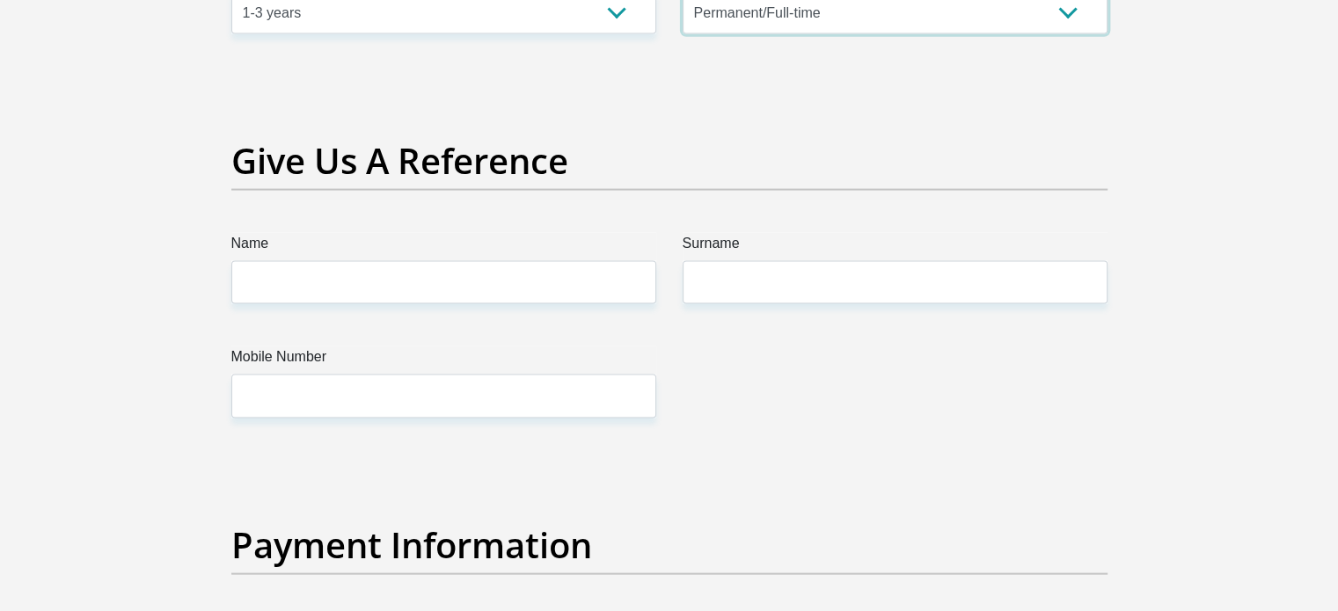
scroll to position [3572, 0]
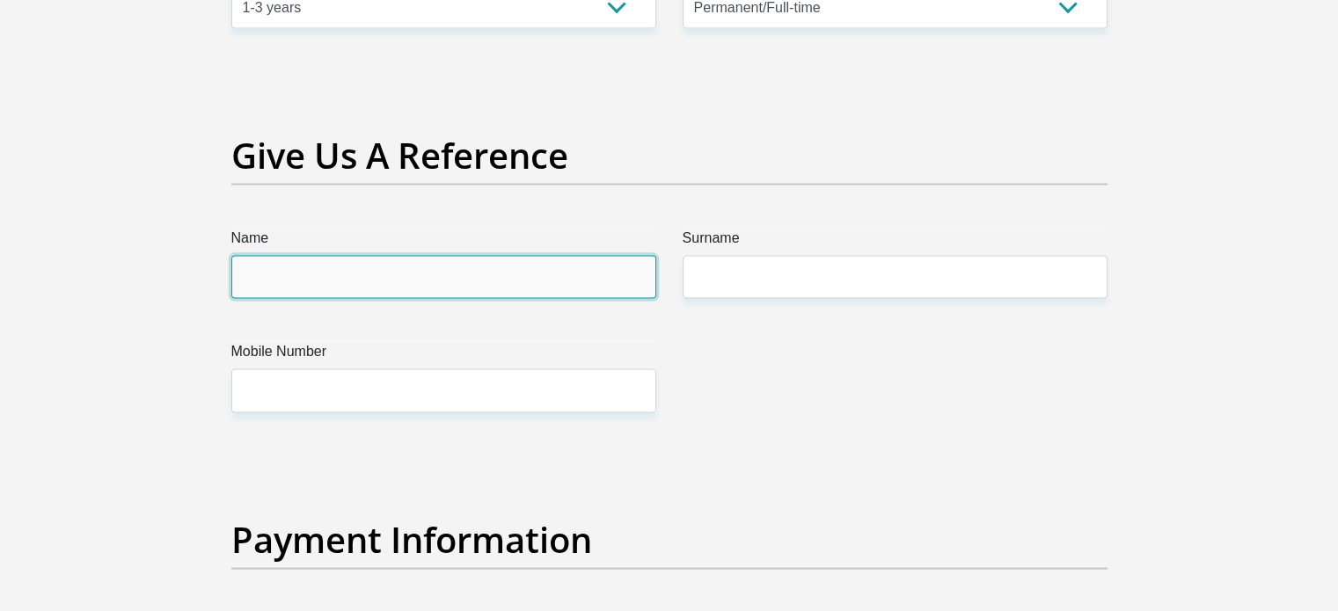
click at [471, 284] on input "Name" at bounding box center [443, 277] width 425 height 43
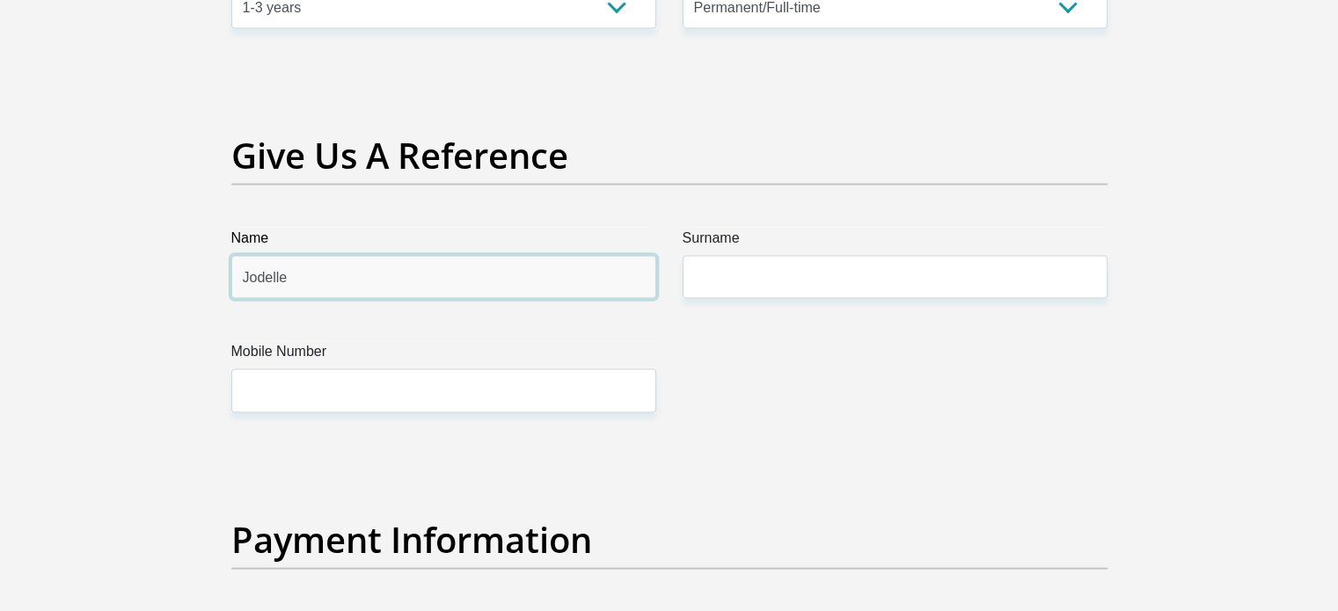
type input "Jodelle"
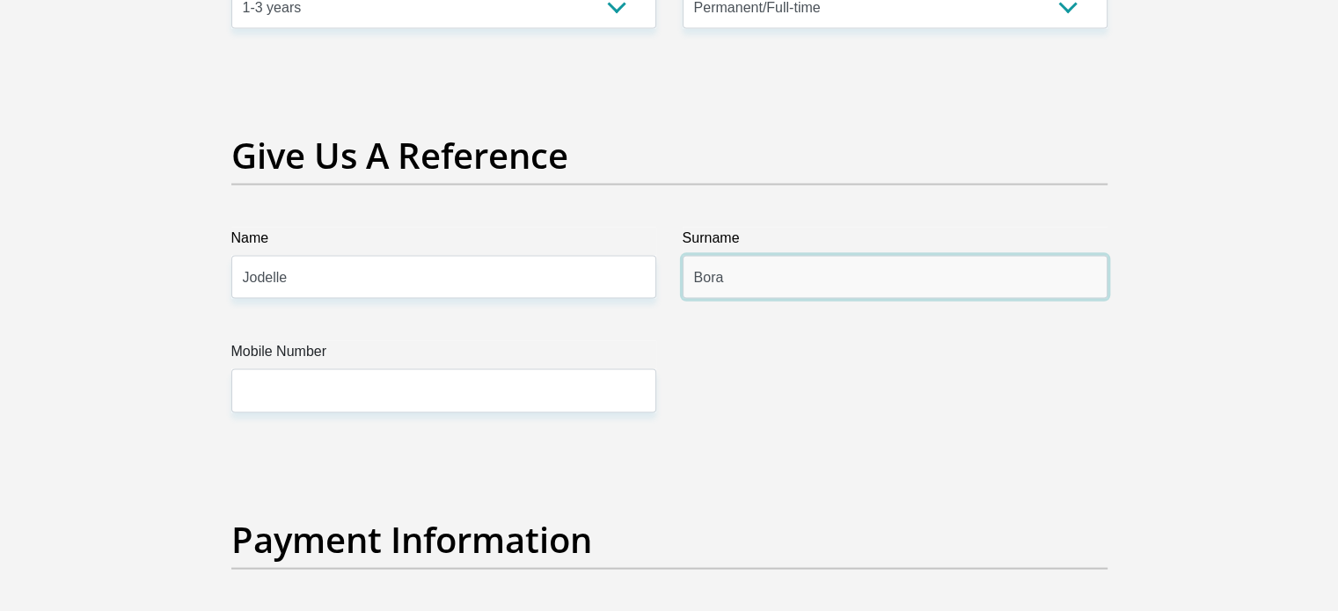
type input "Bora"
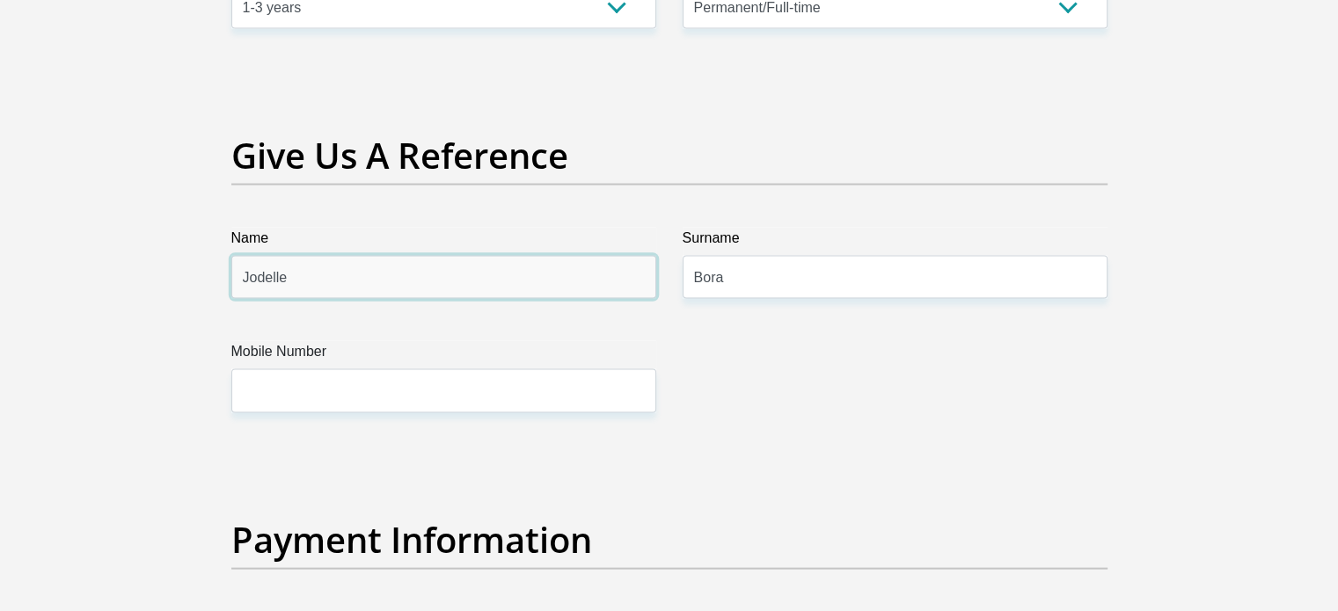
drag, startPoint x: 447, startPoint y: 284, endPoint x: 281, endPoint y: 275, distance: 165.6
click at [281, 275] on input "Jodelle" at bounding box center [443, 277] width 425 height 43
type input "J"
type input "Chris"
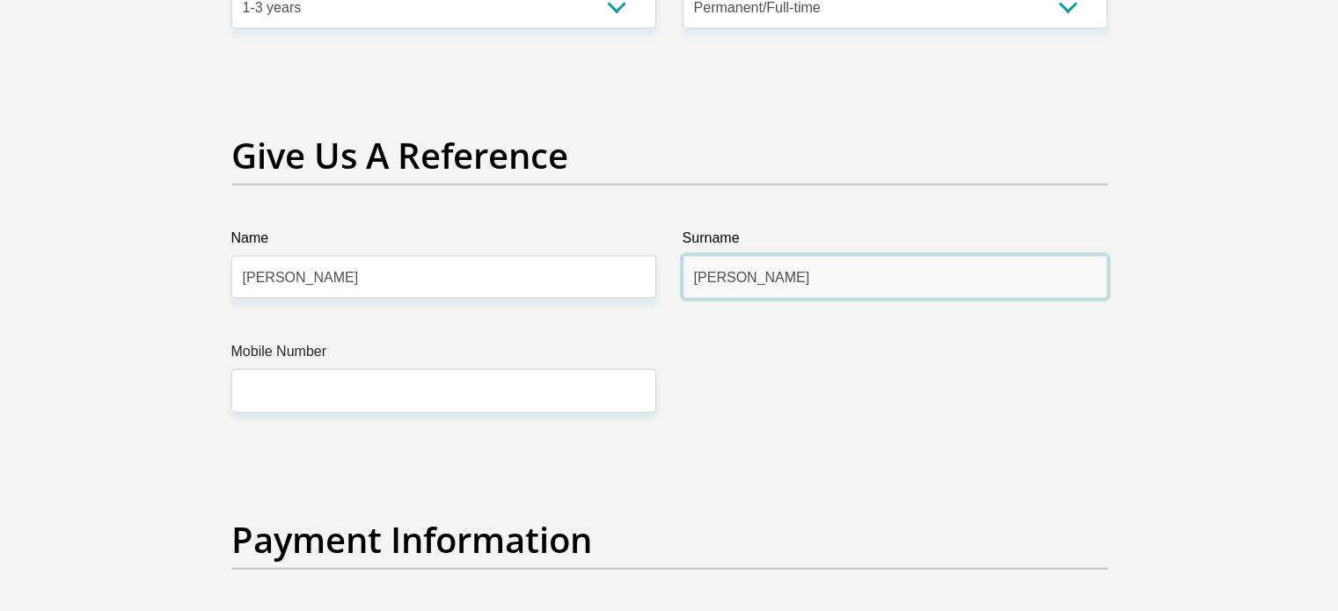
type input "Engelbrecht"
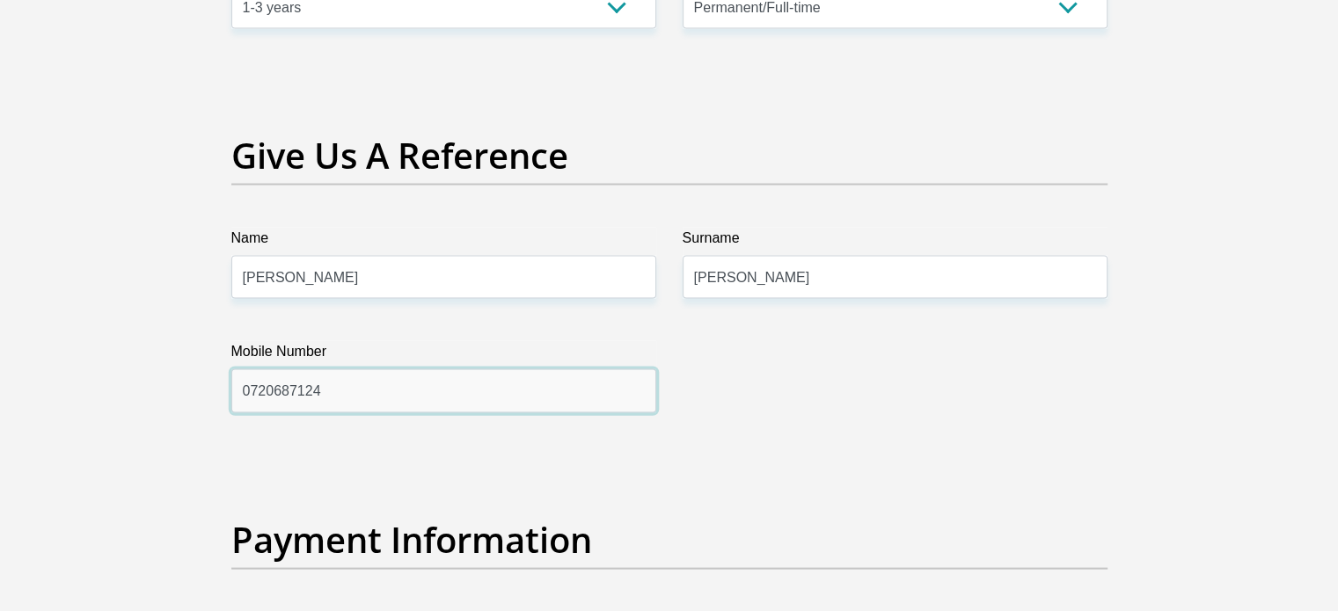
type input "0720687124"
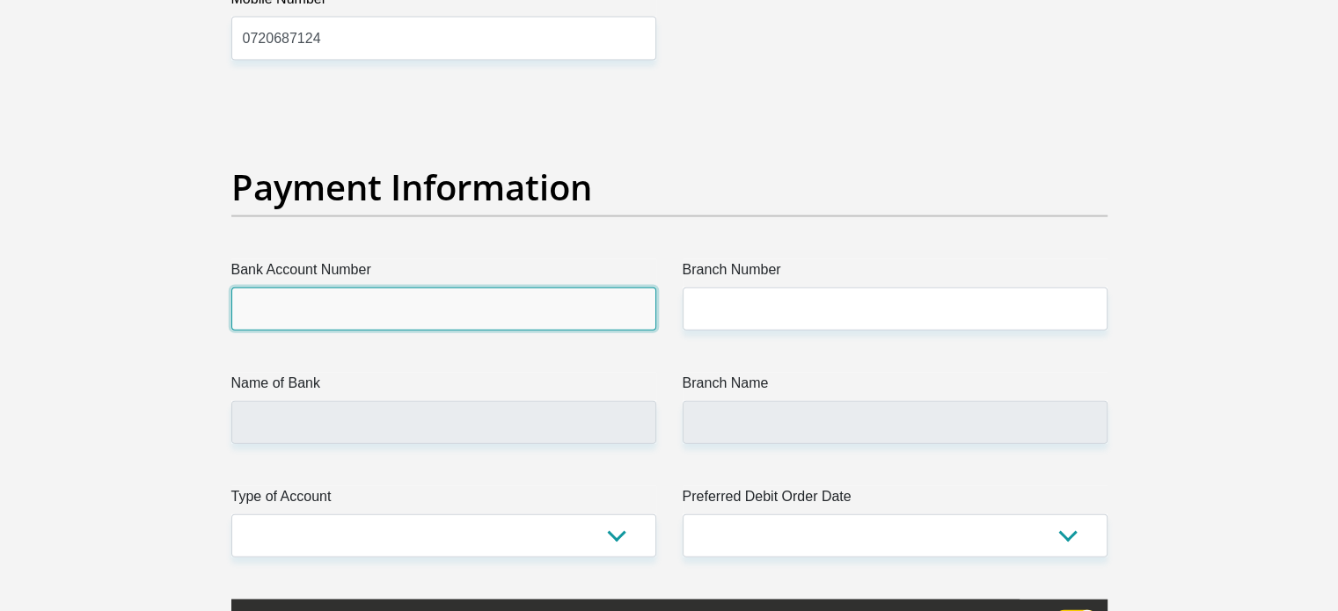
type input "C"
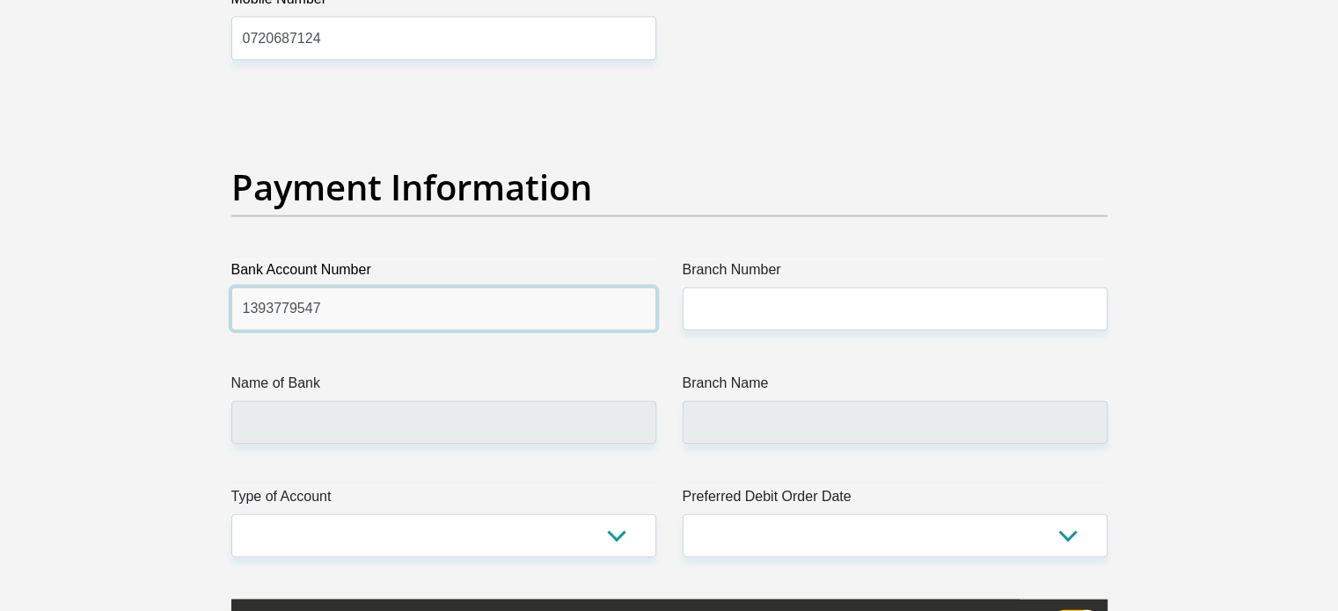
type input "1393779547"
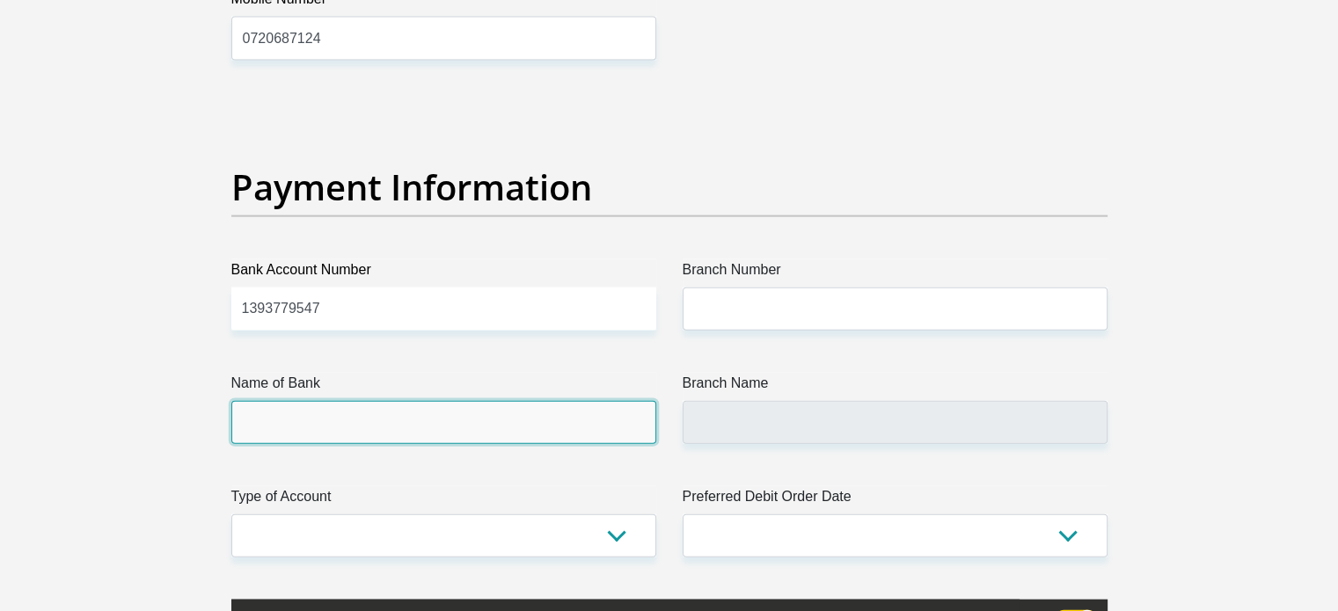
click at [399, 427] on input "Name of Bank" at bounding box center [443, 422] width 425 height 43
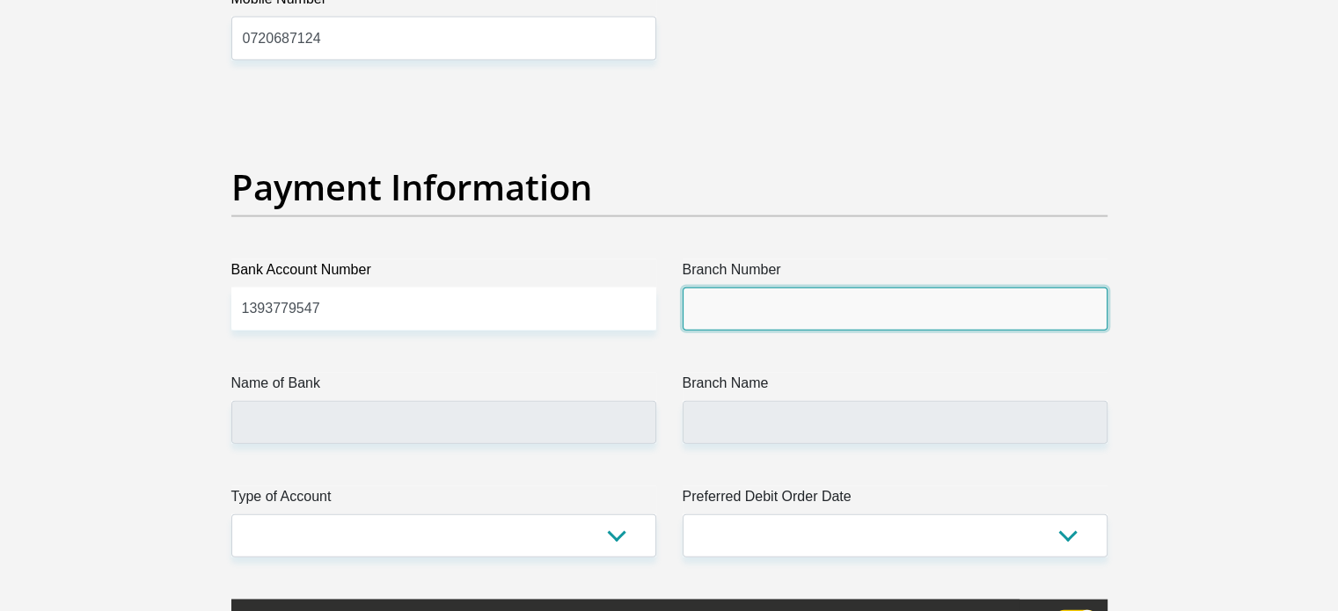
click at [749, 304] on input "Branch Number" at bounding box center [895, 309] width 425 height 43
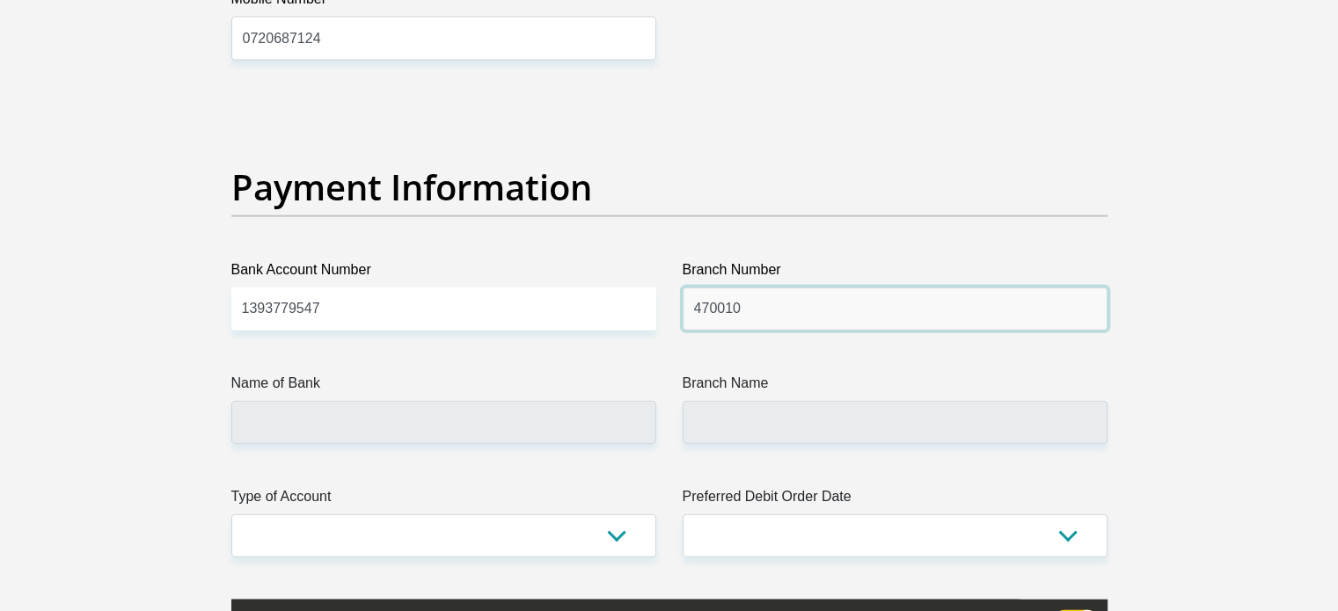
type input "470010"
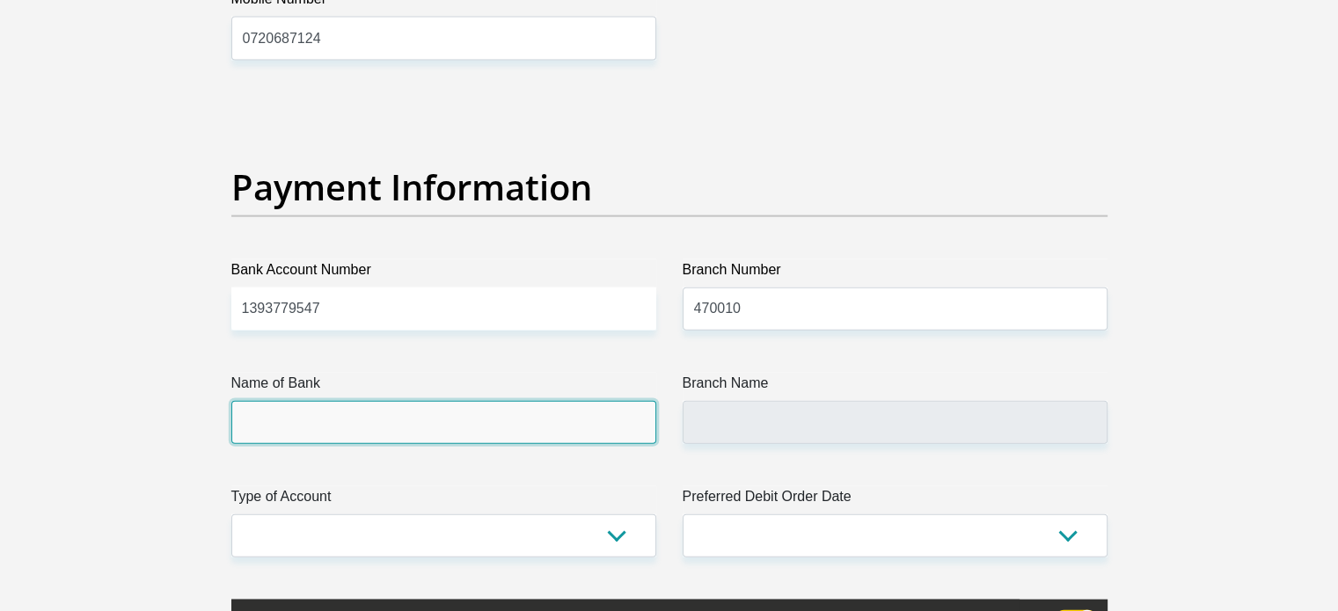
type input "CAPITEC BANK LIMITED"
type input "CAPITEC BANK CPC"
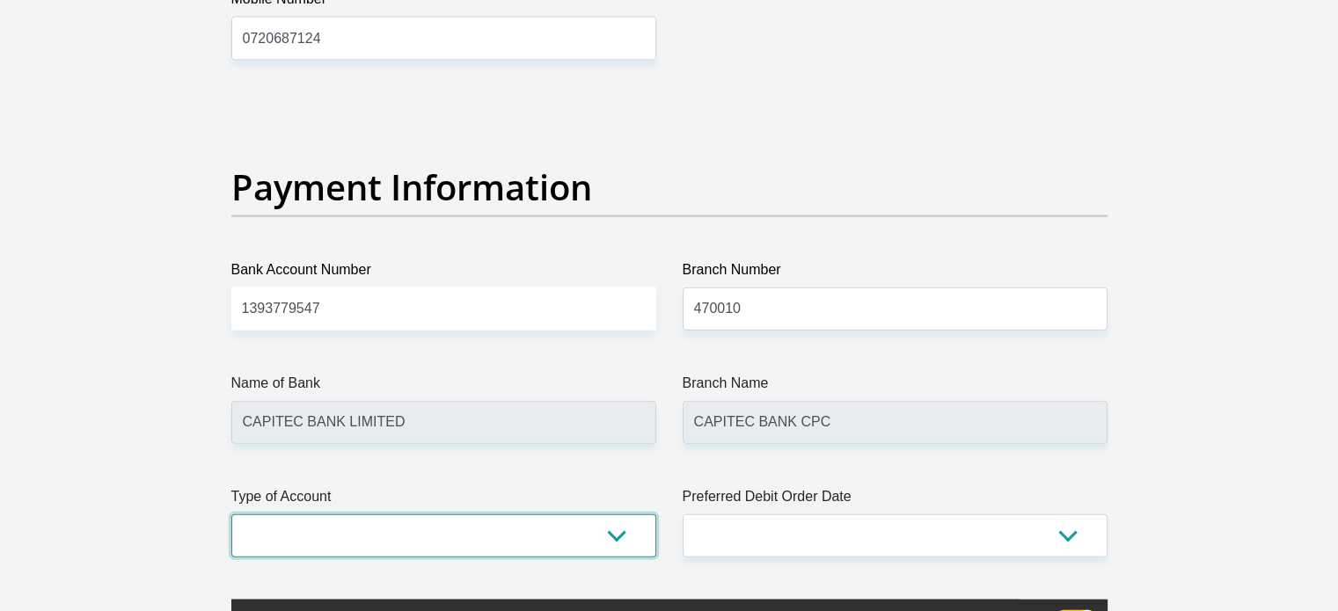
click at [366, 520] on select "Cheque Savings" at bounding box center [443, 536] width 425 height 43
select select "SAV"
click at [231, 515] on select "Cheque Savings" at bounding box center [443, 536] width 425 height 43
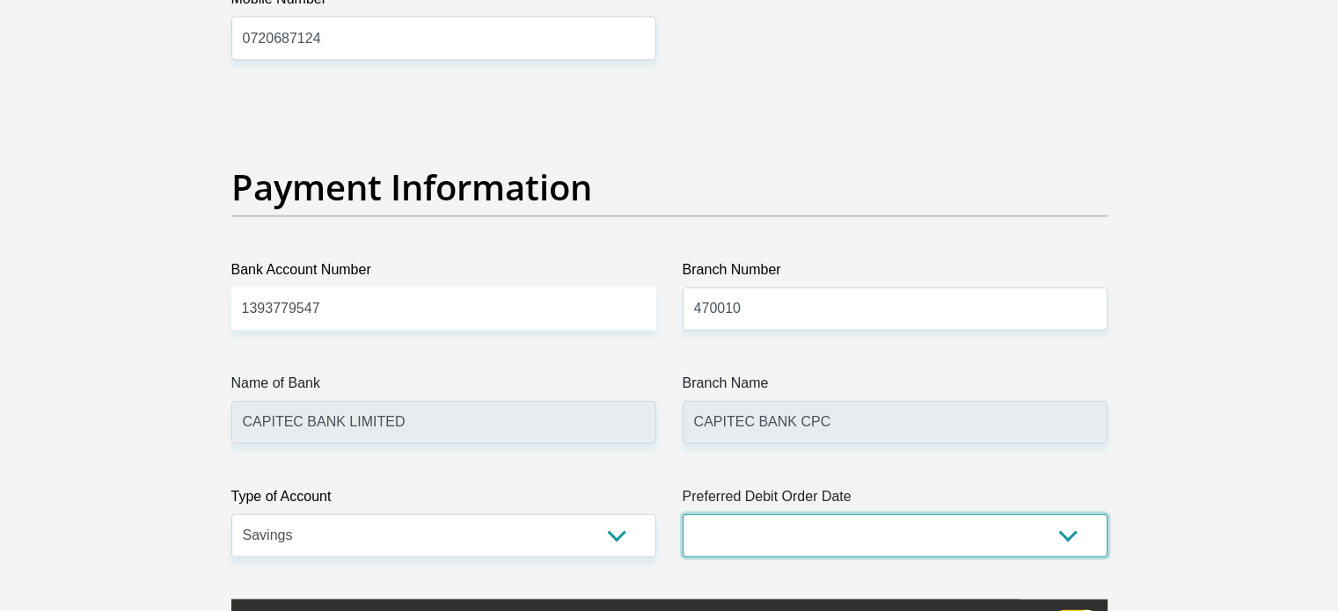
click at [848, 520] on select "1st 2nd 3rd 4th 5th 7th 18th 19th 20th 21st 22nd 23rd 24th 25th 26th 27th 28th …" at bounding box center [895, 536] width 425 height 43
select select "1"
click at [683, 515] on select "1st 2nd 3rd 4th 5th 7th 18th 19th 20th 21st 22nd 23rd 24th 25th 26th 27th 28th …" at bounding box center [895, 536] width 425 height 43
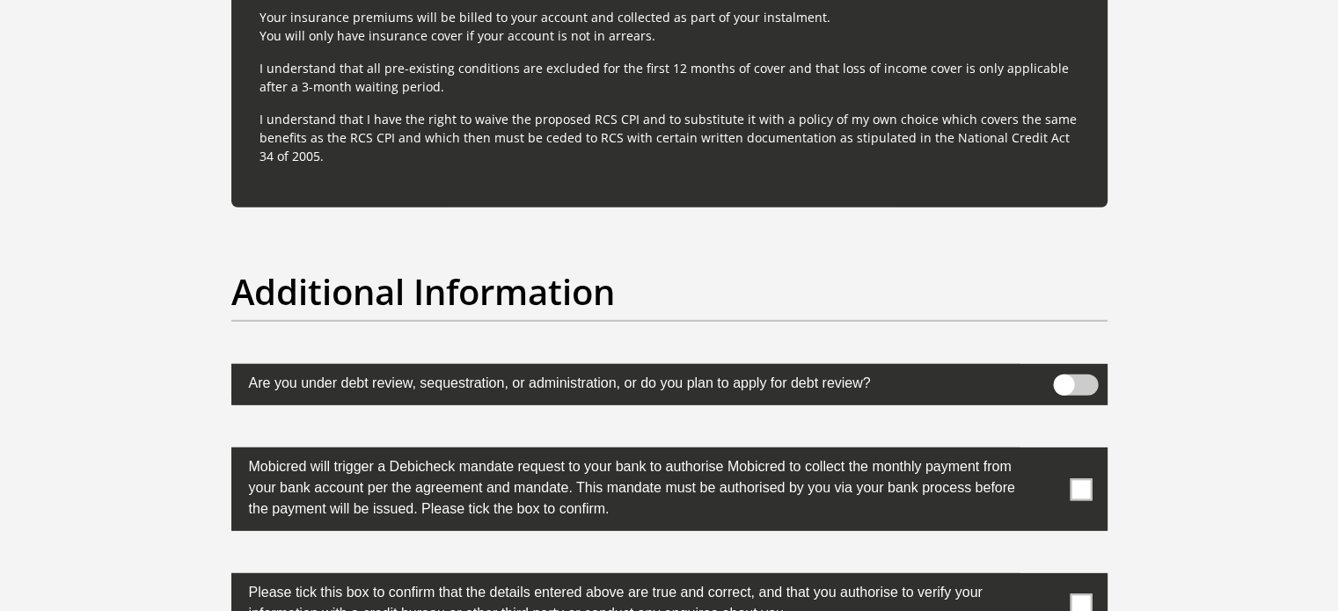
scroll to position [5332, 0]
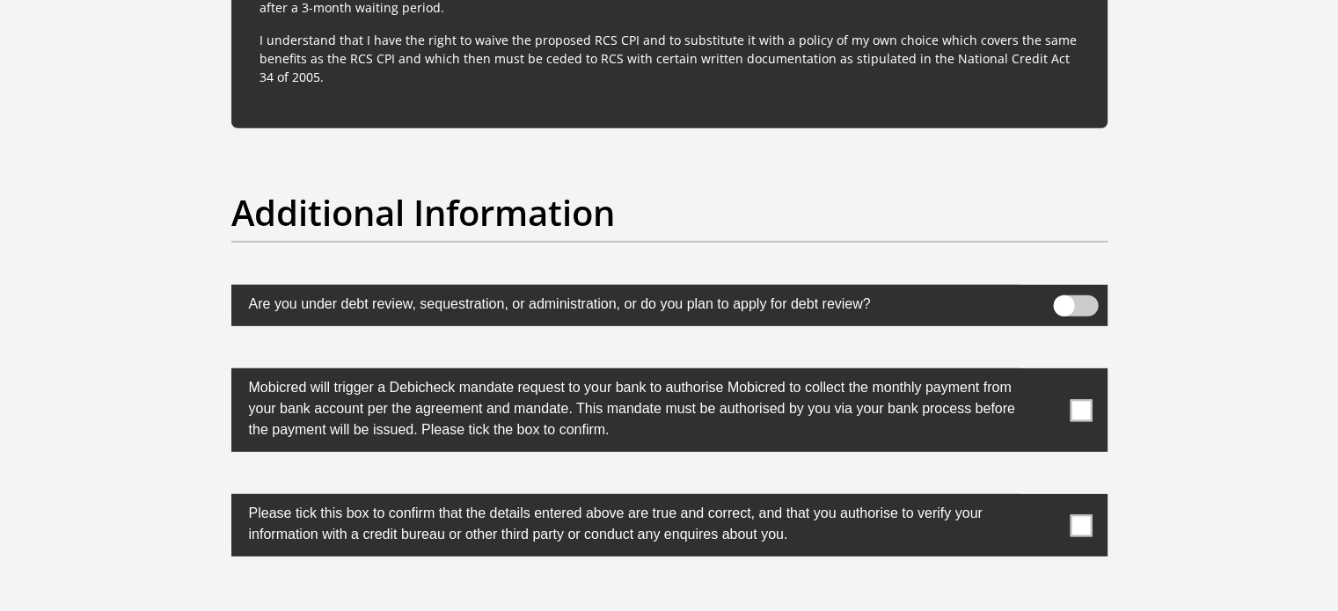
click at [1074, 412] on span at bounding box center [1080, 410] width 22 height 22
click at [1046, 373] on input "checkbox" at bounding box center [1046, 373] width 0 height 0
click at [1086, 522] on span at bounding box center [1080, 526] width 22 height 22
click at [1046, 499] on input "checkbox" at bounding box center [1046, 499] width 0 height 0
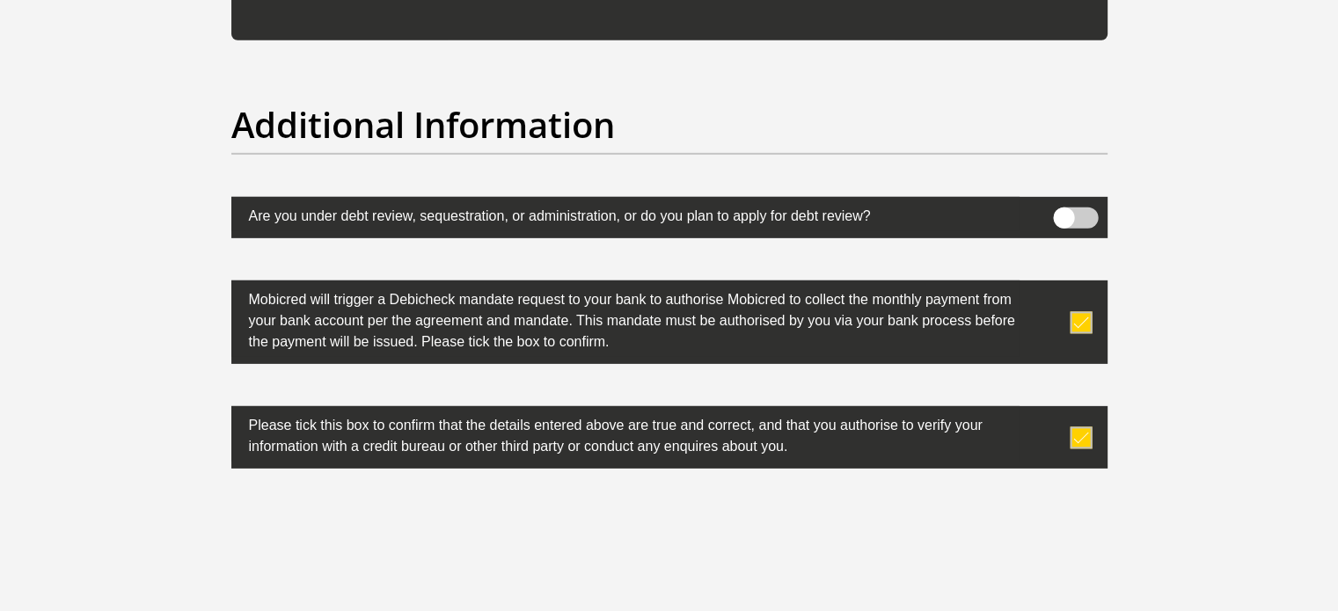
scroll to position [5508, 0]
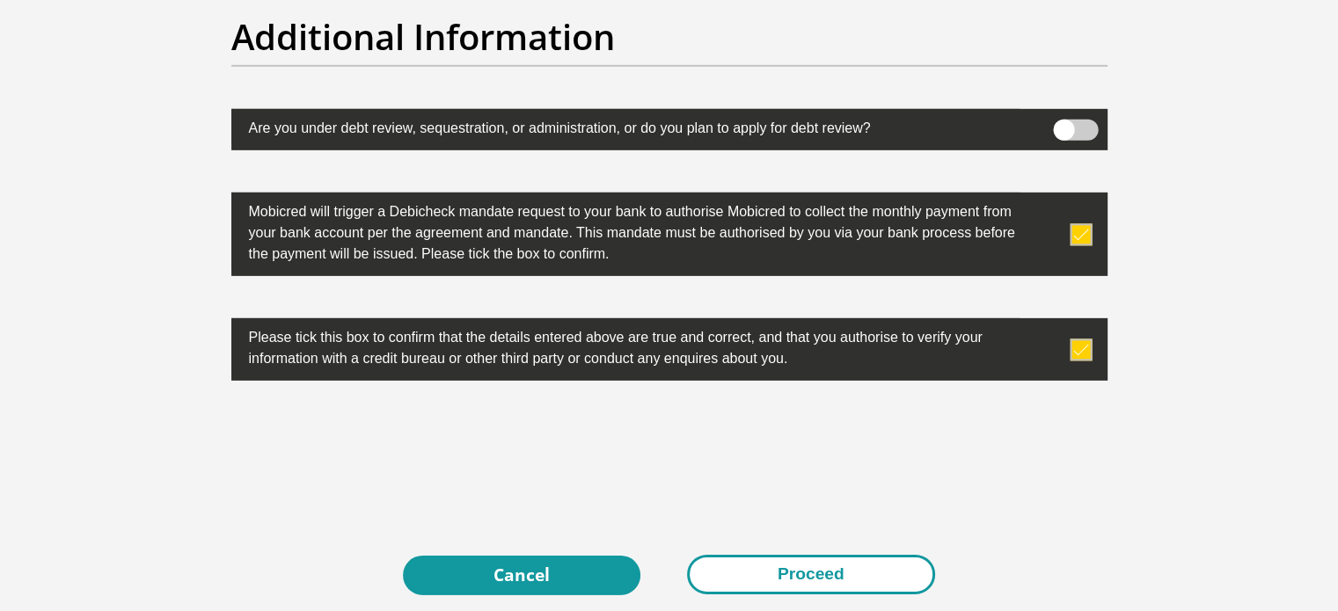
click at [834, 576] on button "Proceed" at bounding box center [811, 575] width 248 height 40
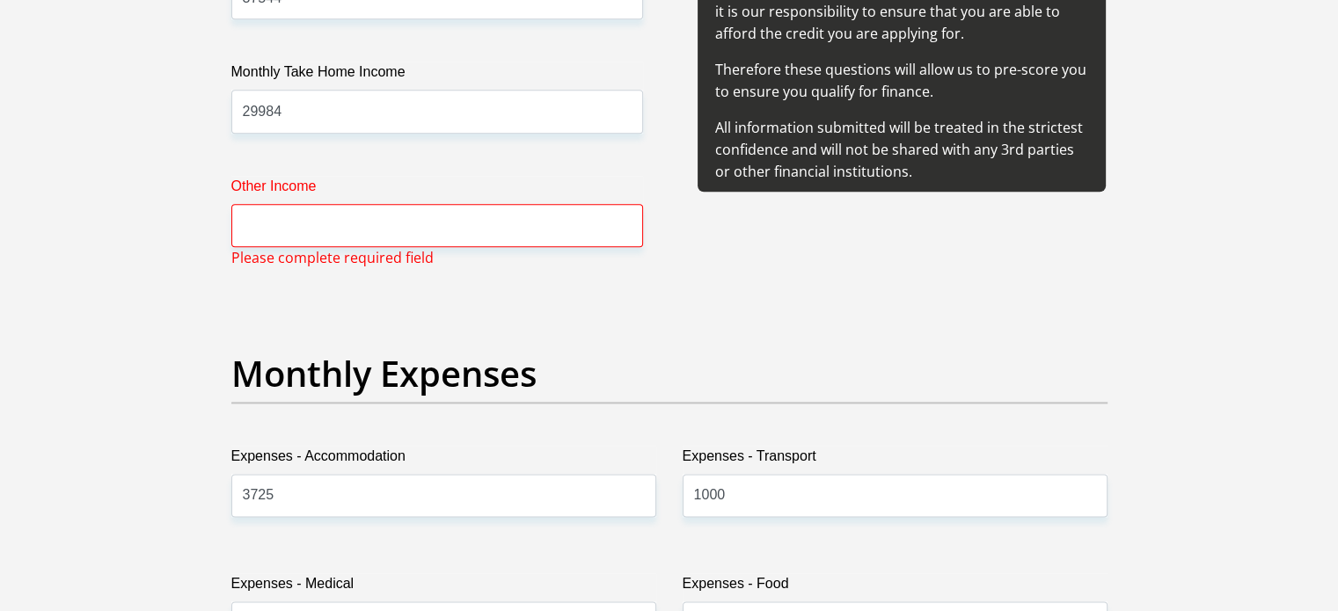
scroll to position [2185, 0]
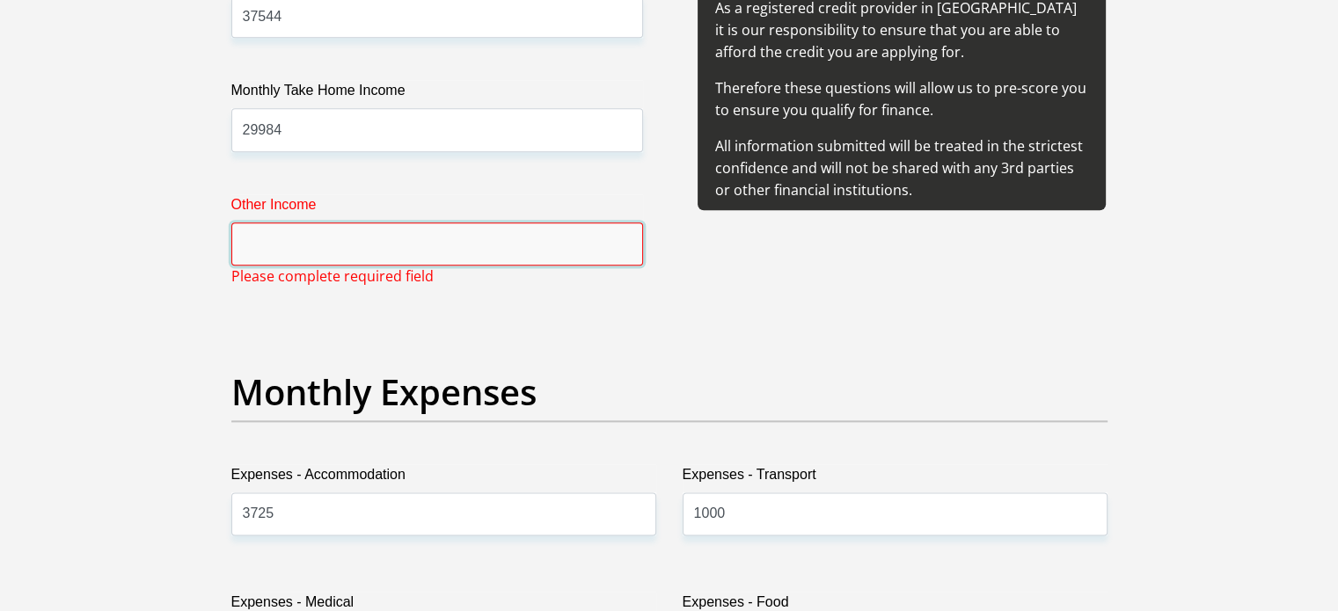
click at [513, 238] on input "Other Income" at bounding box center [437, 244] width 412 height 43
type input "0"
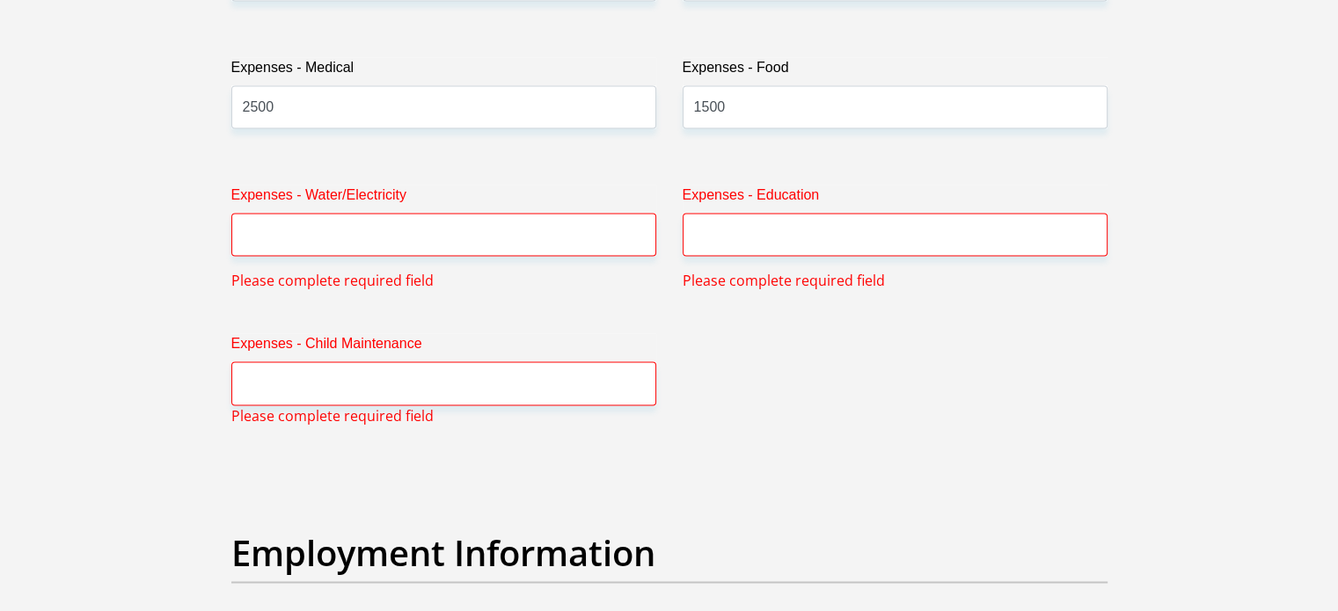
scroll to position [2724, 0]
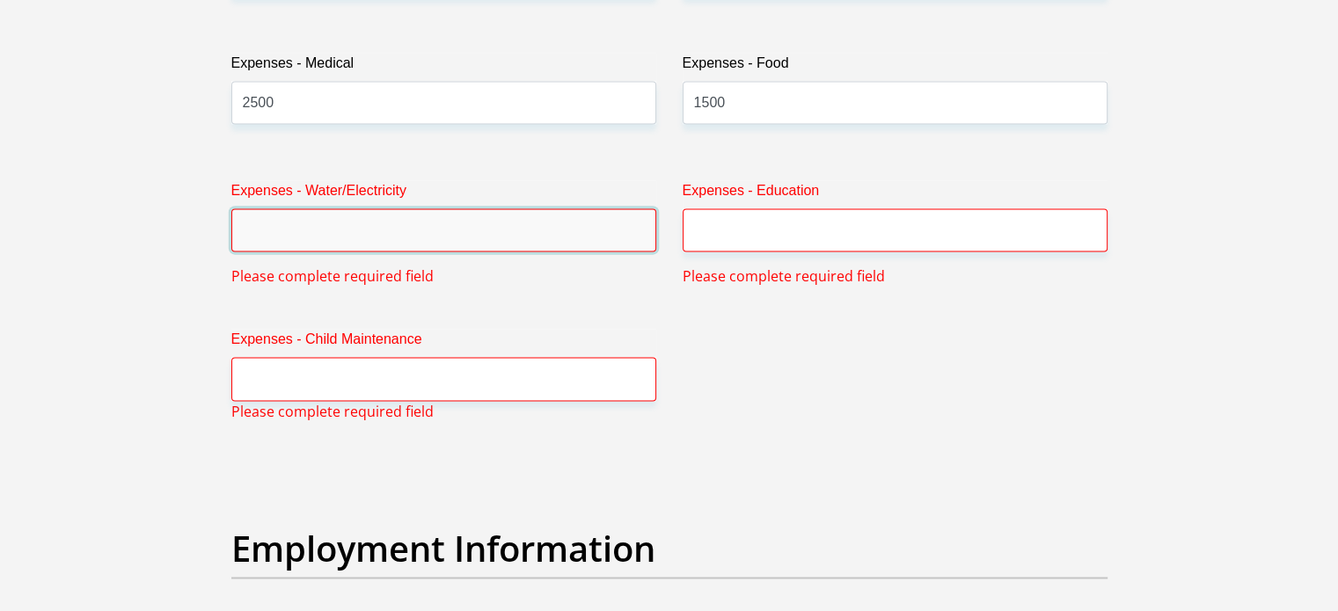
click at [493, 228] on input "Expenses - Water/Electricity" at bounding box center [443, 229] width 425 height 43
type input "0"
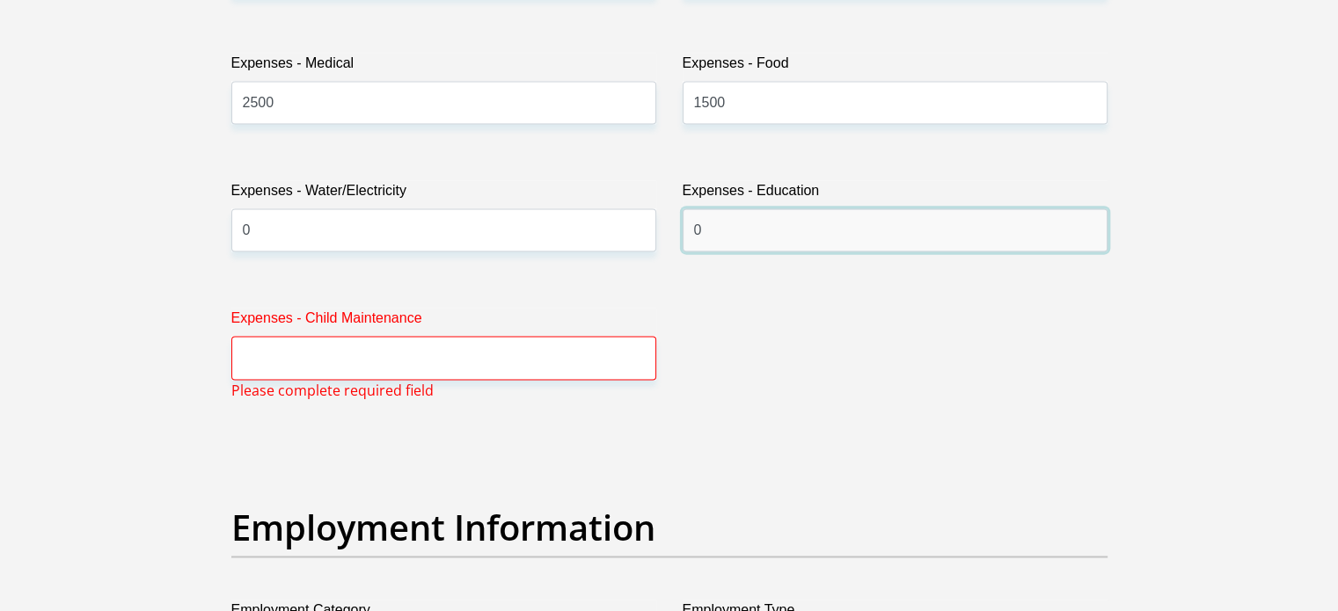
type input "0"
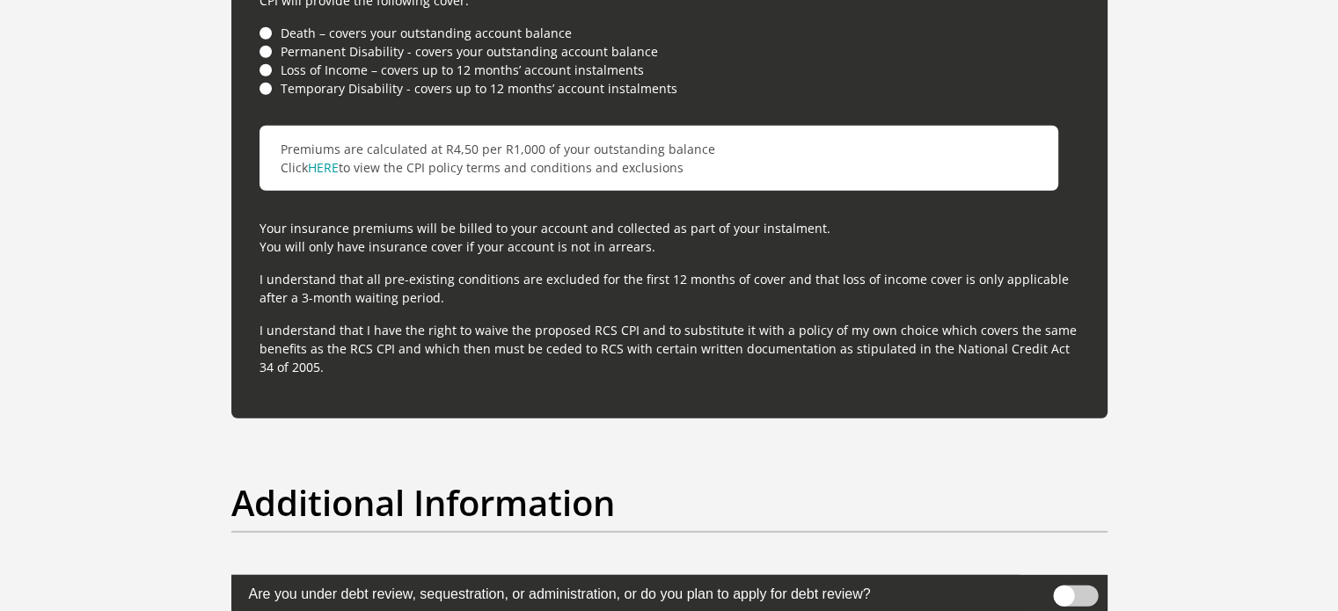
scroll to position [5626, 0]
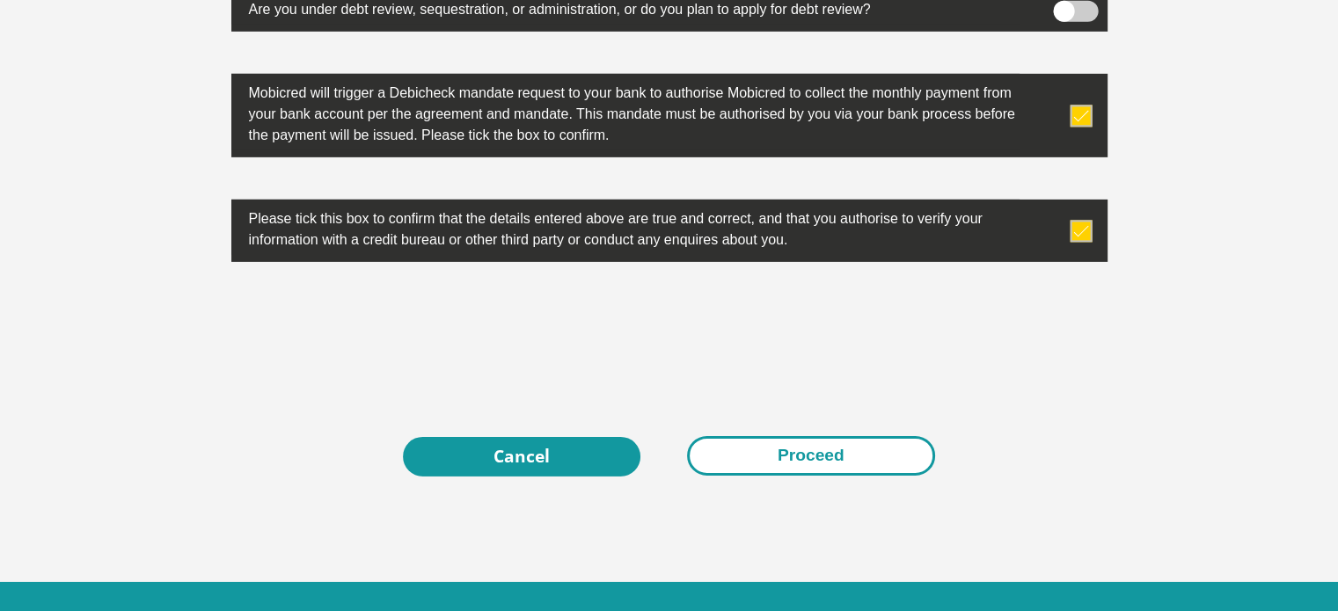
type input "0"
click at [775, 461] on button "Proceed" at bounding box center [811, 456] width 248 height 40
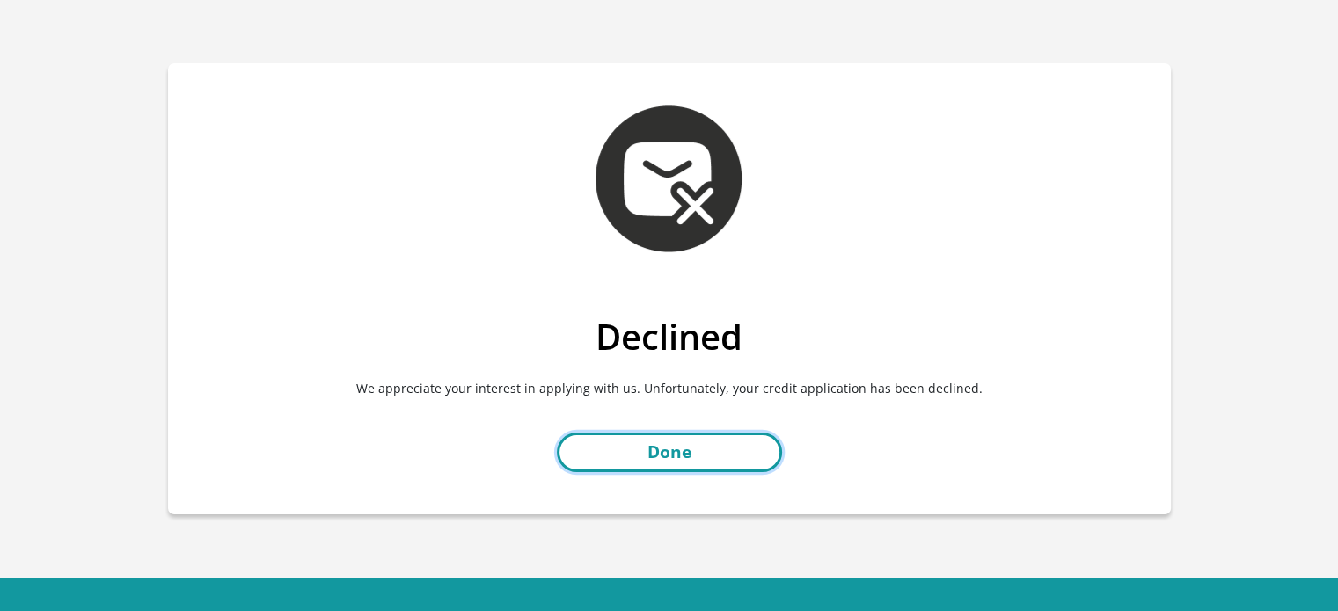
click at [651, 449] on link "Done" at bounding box center [669, 453] width 225 height 40
